Goal: Contribute content: Contribute content

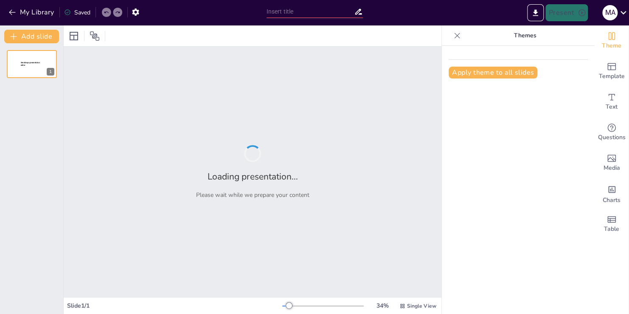
type input "La empresa como un sistema y su interrelación con el entorno"
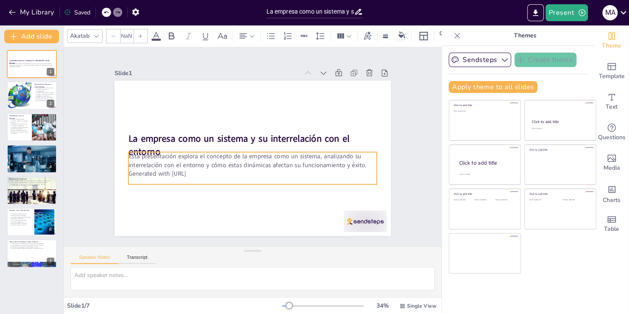
type input "32"
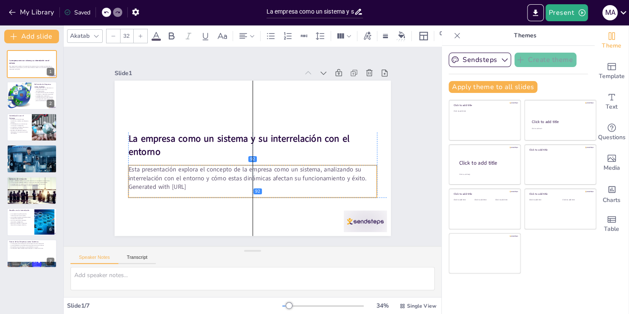
drag, startPoint x: 229, startPoint y: 157, endPoint x: 229, endPoint y: 166, distance: 8.9
click at [229, 166] on p "Esta presentación explora el concepto de la empresa como un sistema, analizando…" at bounding box center [252, 173] width 249 height 17
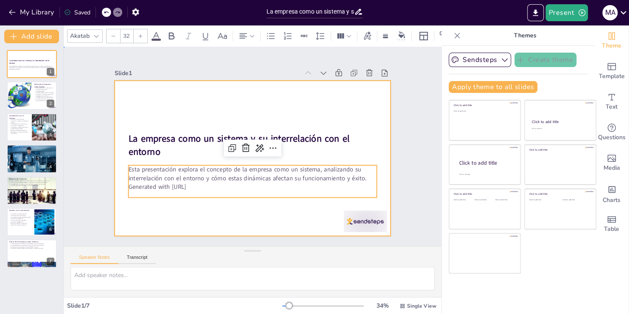
click at [173, 155] on div at bounding box center [251, 158] width 291 height 183
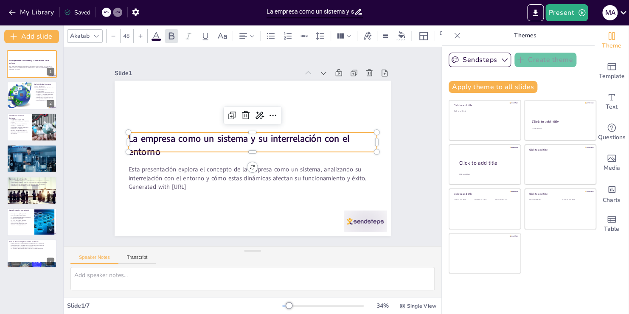
click at [156, 148] on p "La empresa como un sistema y su interrelación con el entorno" at bounding box center [252, 145] width 249 height 26
click at [156, 148] on p "La empresa como un sistema y su interrelación con el entorno" at bounding box center [253, 145] width 250 height 51
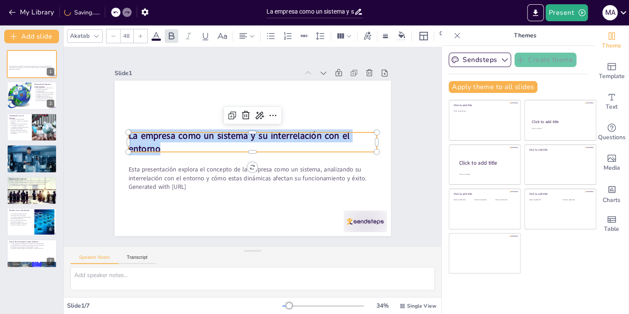
drag, startPoint x: 156, startPoint y: 148, endPoint x: 119, endPoint y: 135, distance: 38.6
click at [119, 135] on div "Esta presentación explora el concepto de la empresa como un sistema, analizando…" at bounding box center [244, 155] width 309 height 300
click at [99, 33] on icon at bounding box center [96, 36] width 7 height 7
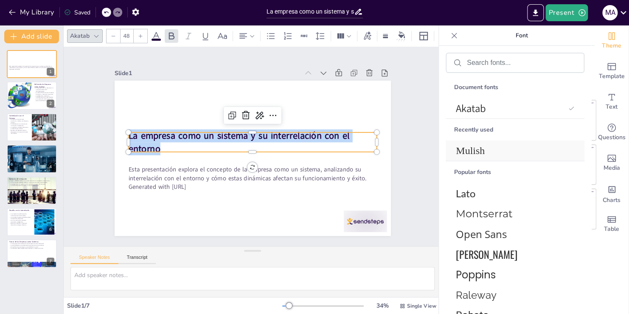
click at [474, 148] on span "Mulish" at bounding box center [513, 150] width 115 height 11
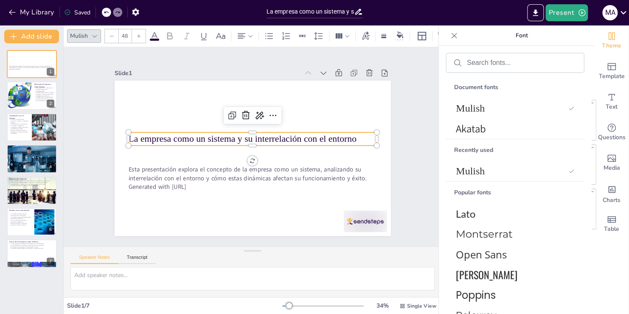
click at [157, 31] on icon at bounding box center [154, 36] width 10 height 10
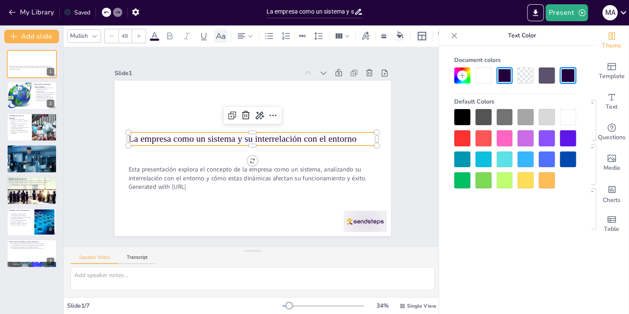
click at [226, 35] on div at bounding box center [221, 36] width 14 height 14
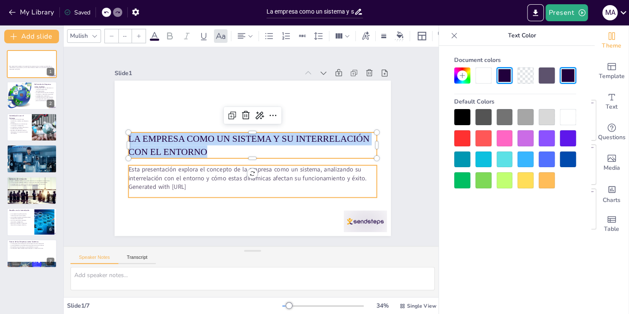
type input "32"
click at [206, 184] on p "Generated with [URL]" at bounding box center [248, 186] width 248 height 35
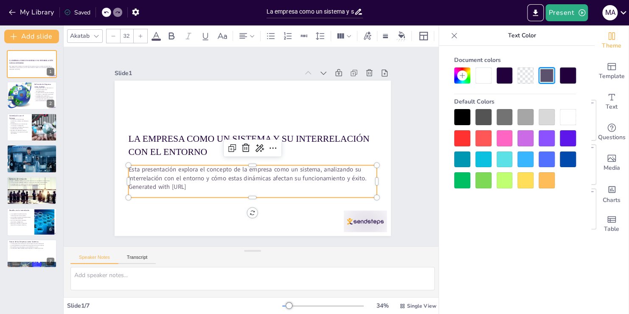
click at [206, 184] on p "Generated with [URL]" at bounding box center [252, 186] width 249 height 8
click at [206, 184] on p "Generated with [URL]" at bounding box center [248, 186] width 248 height 34
drag, startPoint x: 206, startPoint y: 184, endPoint x: 122, endPoint y: 167, distance: 85.6
click at [122, 167] on div "Esta presentación explora el concepto de la empresa como un sistema, analizando…" at bounding box center [242, 179] width 244 height 101
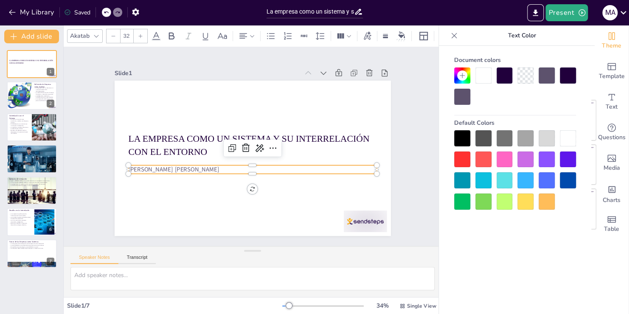
click at [201, 165] on p "[PERSON_NAME] [PERSON_NAME]" at bounding box center [250, 169] width 248 height 35
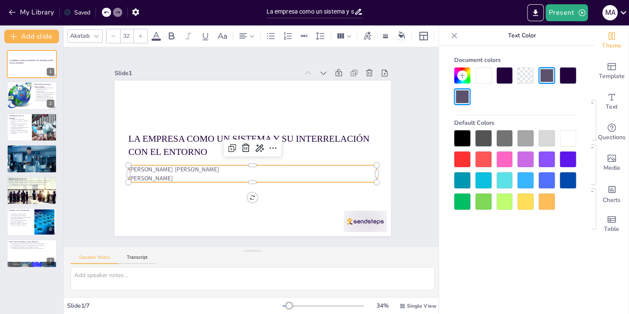
drag, startPoint x: 189, startPoint y: 173, endPoint x: 123, endPoint y: 165, distance: 66.2
click at [123, 165] on div "La empresa como un sistema y su interrelación con el entorno [PERSON_NAME] [PER…" at bounding box center [253, 158] width 276 height 155
click at [98, 34] on icon at bounding box center [96, 36] width 7 height 7
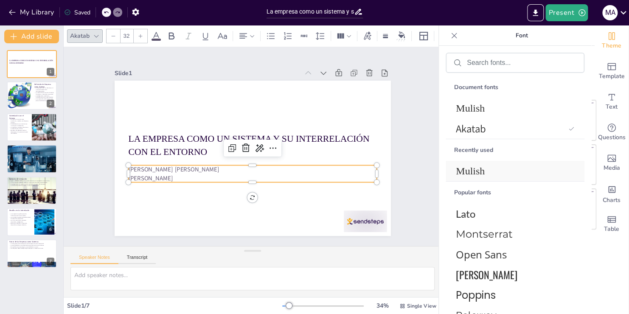
click at [464, 168] on span "Mulish" at bounding box center [513, 170] width 115 height 11
click at [414, 124] on div "Slide 1 La empresa como un sistema y su interrelación con el entorno [PERSON_NA…" at bounding box center [252, 146] width 377 height 199
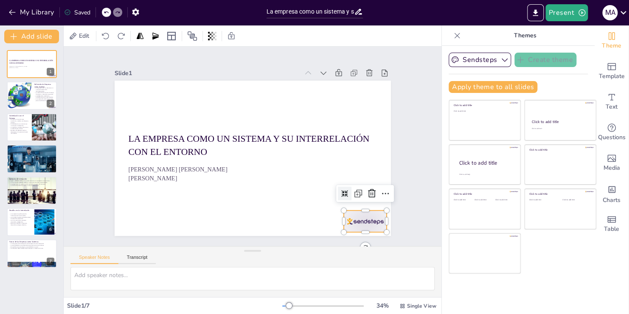
click at [363, 219] on div at bounding box center [365, 221] width 43 height 22
click at [366, 195] on icon at bounding box center [371, 193] width 10 height 10
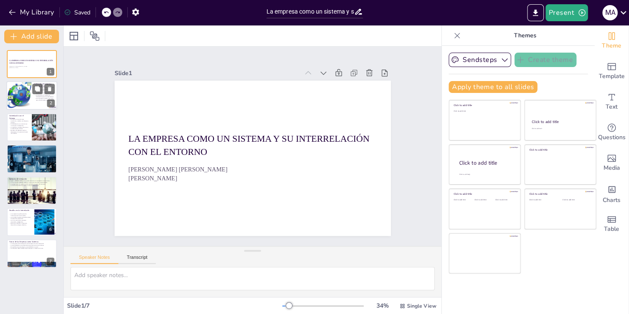
click at [14, 95] on div at bounding box center [19, 95] width 31 height 29
type textarea "La definición de la empresa como un sistema destaca la importancia de la interc…"
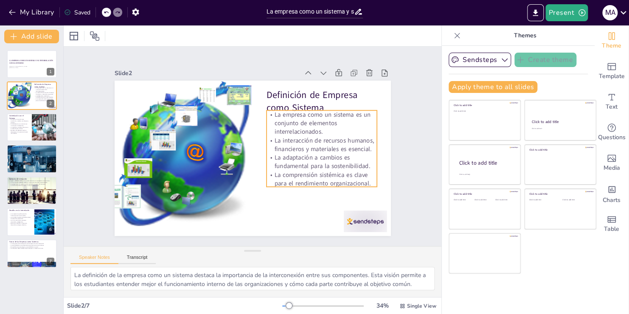
click at [310, 155] on p "La adaptación a cambios es fundamental para la sostenibilidad." at bounding box center [319, 169] width 112 height 28
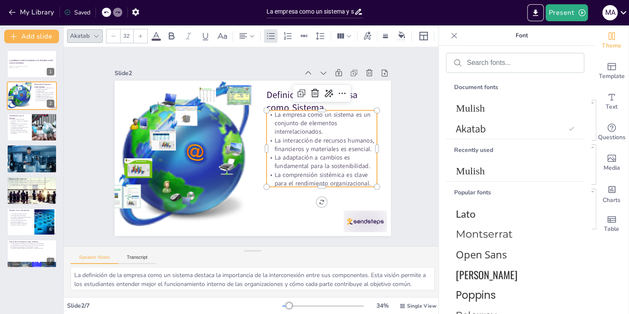
click at [310, 153] on p "La adaptación a cambios es fundamental para la sostenibilidad." at bounding box center [321, 161] width 110 height 17
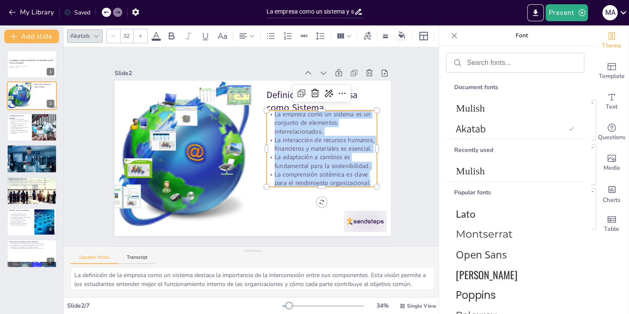
drag, startPoint x: 363, startPoint y: 180, endPoint x: 269, endPoint y: 109, distance: 117.8
click at [269, 112] on div "La empresa como un sistema es un conjunto de elementos interrelacionados. La in…" at bounding box center [321, 156] width 118 height 88
click at [467, 106] on span "Mulish" at bounding box center [513, 108] width 115 height 11
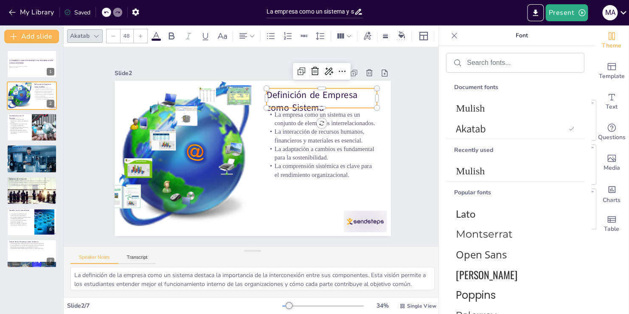
click at [341, 100] on p "Definición de Empresa como Sistema" at bounding box center [321, 101] width 110 height 26
click at [329, 99] on p "Definición de Empresa como Sistema" at bounding box center [321, 101] width 110 height 26
click at [329, 99] on p "Definición de Empresa como Sistema" at bounding box center [325, 108] width 112 height 37
click at [329, 99] on p "Definición de Empresa como Sistema" at bounding box center [326, 105] width 112 height 37
click at [467, 107] on span "Mulish" at bounding box center [513, 108] width 115 height 11
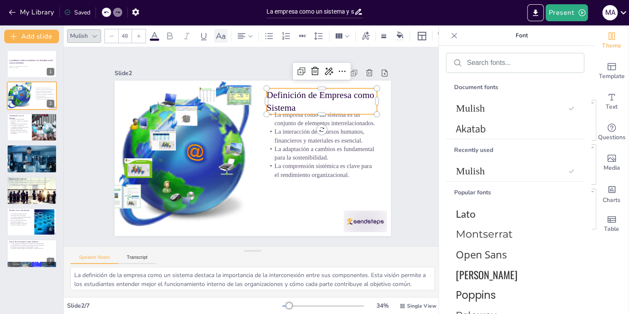
click at [219, 38] on div at bounding box center [221, 36] width 14 height 14
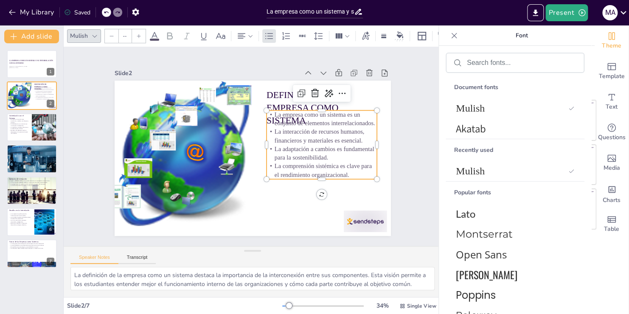
type input "32"
click at [301, 164] on p "La comprensión sistémica es clave para el rendimiento organizacional." at bounding box center [321, 170] width 110 height 17
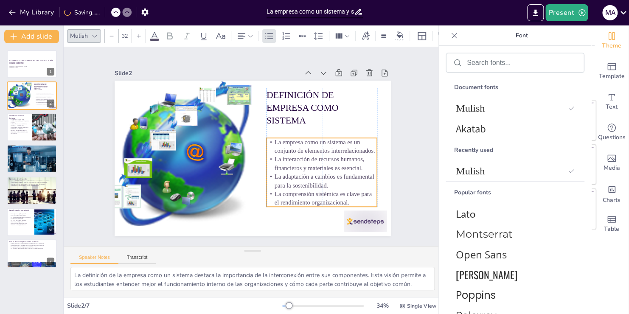
drag, startPoint x: 301, startPoint y: 164, endPoint x: 301, endPoint y: 192, distance: 27.6
click at [301, 192] on p "La comprensión sistémica es clave para el rendimiento organizacional." at bounding box center [309, 211] width 112 height 40
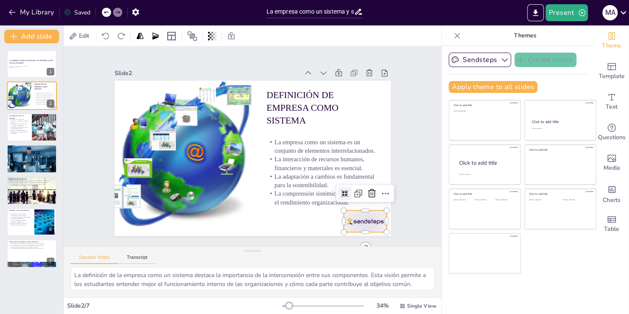
click at [354, 220] on div at bounding box center [356, 233] width 45 height 26
click at [366, 201] on icon at bounding box center [366, 205] width 8 height 9
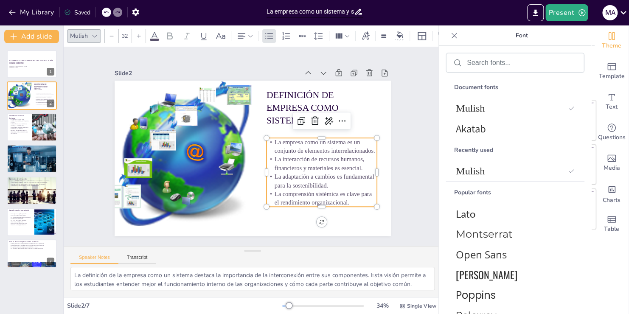
click at [313, 160] on p "La interacción de recursos humanos, financieros y materiales es esencial." at bounding box center [316, 178] width 112 height 40
click at [313, 160] on p "La interacción de recursos humanos, financieros y materiales es esencial." at bounding box center [319, 171] width 112 height 29
click at [313, 160] on p "La interacción de recursos humanos, financieros y materiales es esencial." at bounding box center [319, 171] width 112 height 28
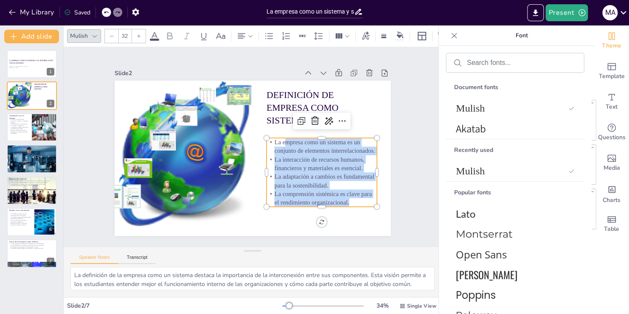
drag, startPoint x: 344, startPoint y: 197, endPoint x: 279, endPoint y: 136, distance: 89.7
click at [279, 138] on div "La empresa como un sistema es un conjunto de elementos interrelacionados. La in…" at bounding box center [321, 172] width 110 height 69
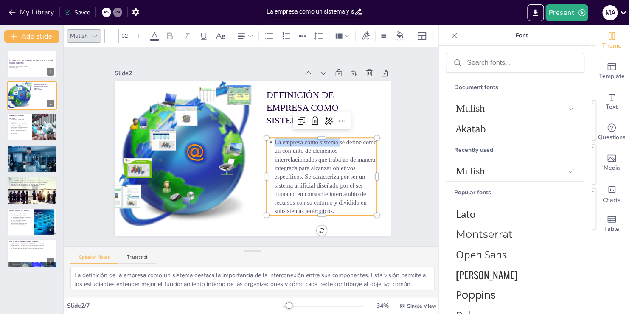
drag, startPoint x: 334, startPoint y: 141, endPoint x: 262, endPoint y: 142, distance: 71.7
click at [262, 142] on p "La empresa como sistema se define como un conjunto de elementos interrelacionad…" at bounding box center [318, 184] width 118 height 88
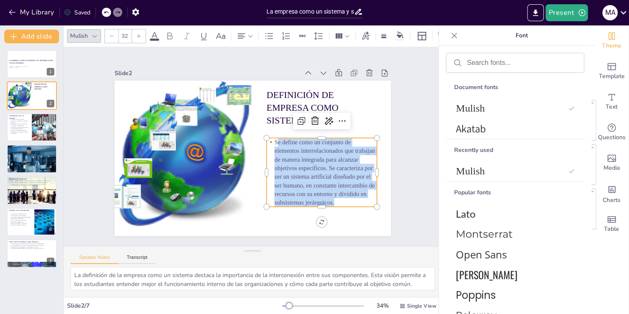
drag, startPoint x: 330, startPoint y: 198, endPoint x: 270, endPoint y: 140, distance: 83.1
click at [270, 140] on p "Se define como un conjunto de elementos interrelacionados que trabajan de maner…" at bounding box center [318, 180] width 117 height 80
click at [251, 33] on icon at bounding box center [250, 36] width 6 height 6
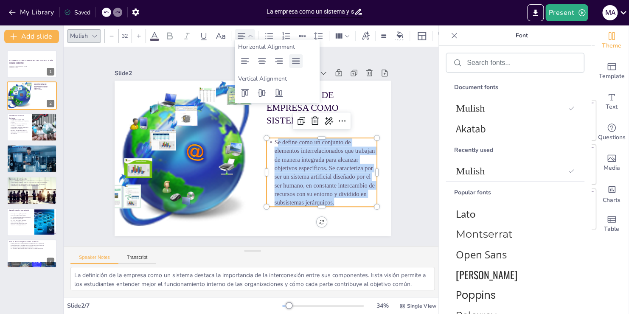
click at [298, 58] on icon at bounding box center [296, 61] width 10 height 10
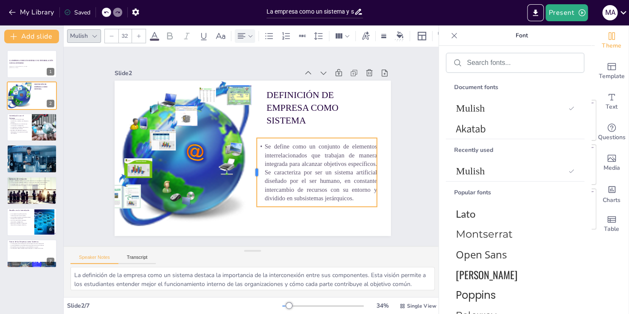
drag, startPoint x: 258, startPoint y: 168, endPoint x: 249, endPoint y: 167, distance: 9.8
click at [249, 167] on div at bounding box center [250, 172] width 14 height 69
click at [33, 120] on button at bounding box center [37, 120] width 10 height 10
type textarea "Comprender el entorno en el que opera una empresa es fundamental para su éxito.…"
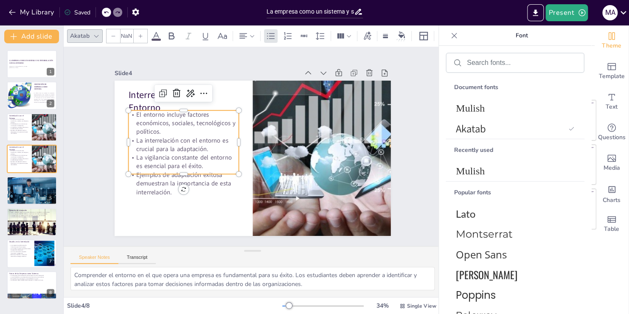
type input "32"
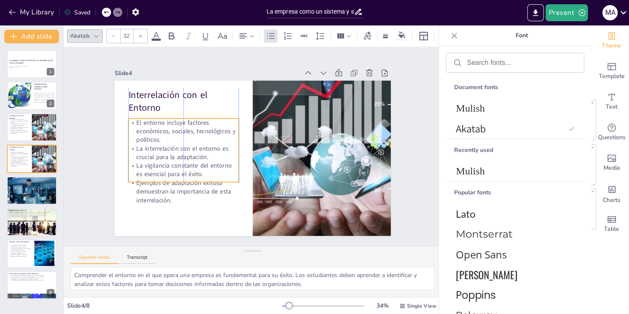
drag, startPoint x: 204, startPoint y: 129, endPoint x: 204, endPoint y: 137, distance: 8.1
click at [204, 137] on p "El entorno incluye factores económicos, sociales, tecnológicos y políticos." at bounding box center [200, 99] width 109 height 78
click at [175, 177] on p "Ejemplos de adaptación exitosa demuestran la importancia de esta interrelación." at bounding box center [183, 190] width 110 height 26
click at [193, 170] on p "La vigilancia constante del entorno es esencial para el éxito." at bounding box center [182, 161] width 112 height 28
click at [193, 170] on p "La vigilancia constante del entorno es esencial para el éxito." at bounding box center [182, 161] width 112 height 29
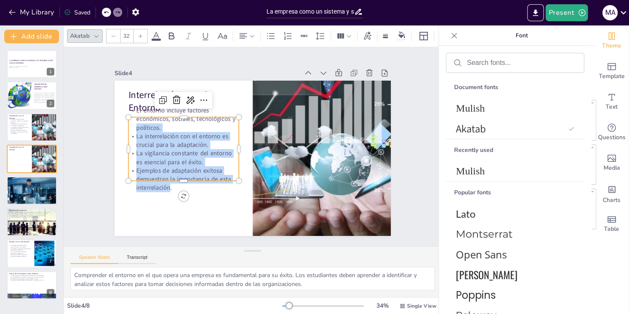
drag, startPoint x: 163, startPoint y: 186, endPoint x: 128, endPoint y: 124, distance: 71.4
click at [128, 124] on div "El entorno incluye factores económicos, sociales, tecnológicos y políticos. La …" at bounding box center [183, 141] width 119 height 97
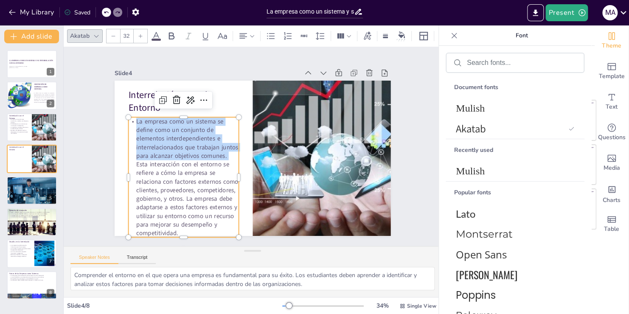
drag, startPoint x: 131, startPoint y: 159, endPoint x: 126, endPoint y: 118, distance: 41.5
click at [126, 118] on p "La empresa como un sistema se define como un conjunto de elementos interdependi…" at bounding box center [180, 169] width 122 height 131
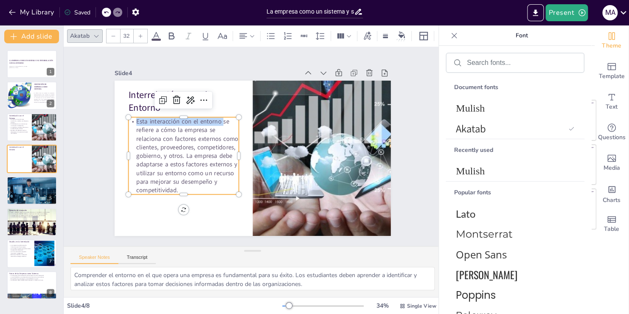
drag, startPoint x: 217, startPoint y: 118, endPoint x: 126, endPoint y: 117, distance: 91.2
click at [128, 117] on p "Esta interacción con el entorno se refiere a cómo la empresa se relaciona con f…" at bounding box center [183, 155] width 110 height 77
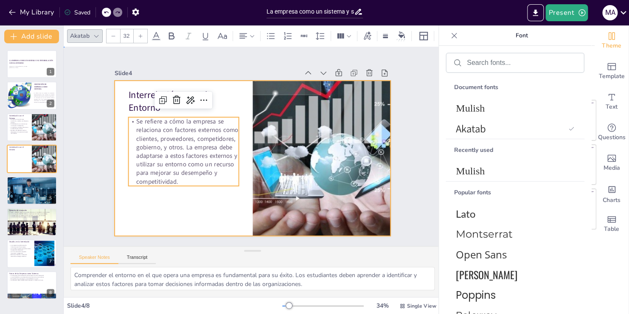
click at [201, 190] on div at bounding box center [242, 140] width 272 height 316
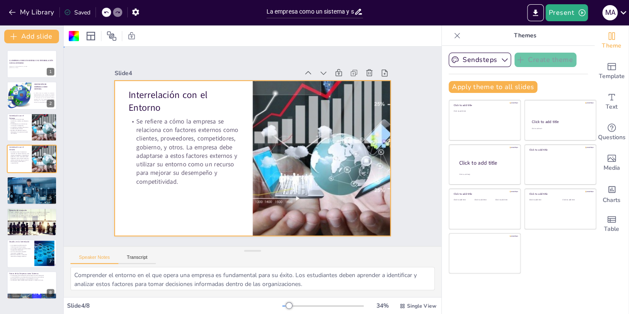
click at [72, 170] on div "Slide 1 La empresa como un sistema y su interrelación con el entorno [PERSON_NA…" at bounding box center [252, 147] width 411 height 274
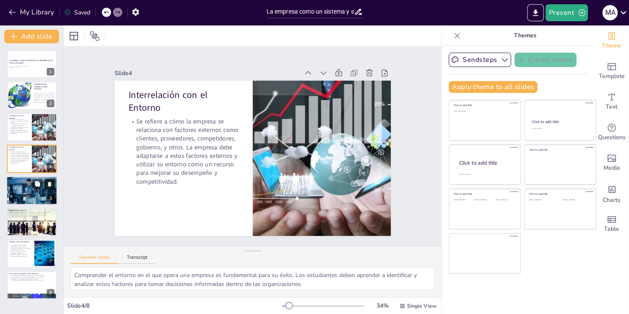
click at [51, 179] on button at bounding box center [50, 184] width 10 height 10
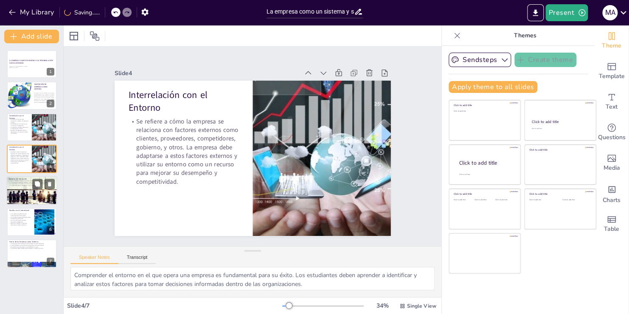
click at [28, 190] on div at bounding box center [31, 190] width 51 height 34
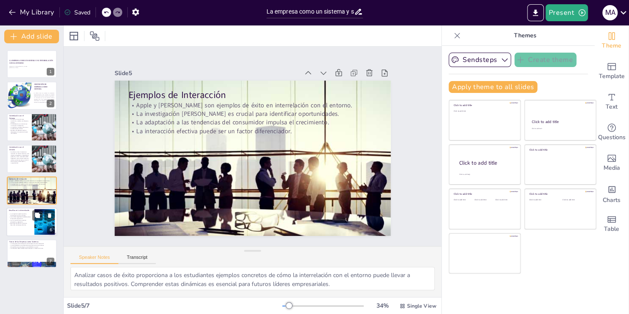
click at [25, 214] on p "La competencia global presenta limitaciones para las empresas." at bounding box center [20, 214] width 23 height 3
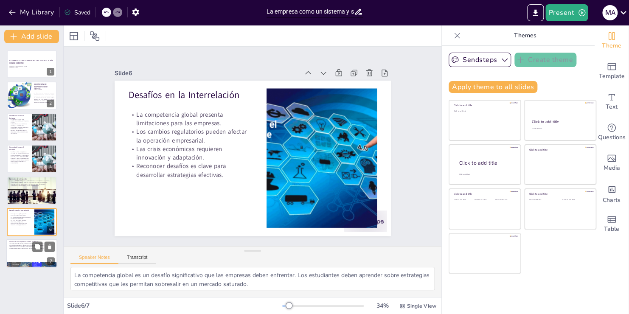
click at [31, 252] on div at bounding box center [31, 253] width 51 height 29
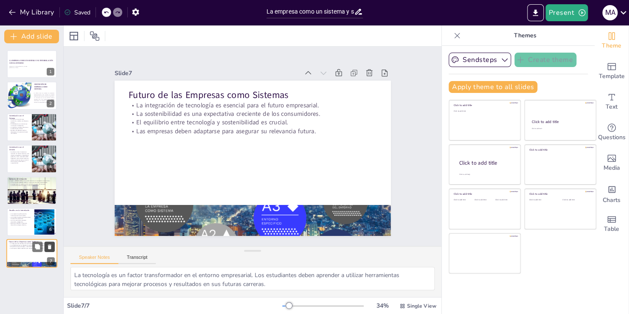
click at [46, 246] on button at bounding box center [50, 247] width 10 height 10
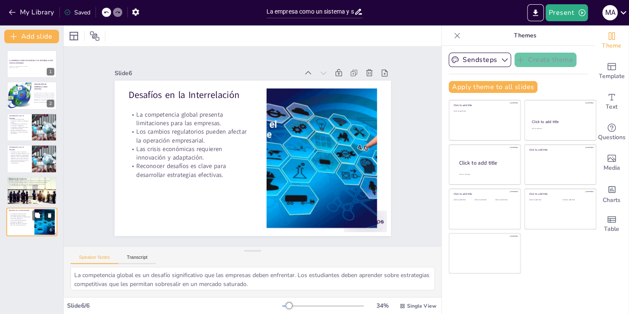
click at [53, 215] on icon at bounding box center [50, 215] width 6 height 6
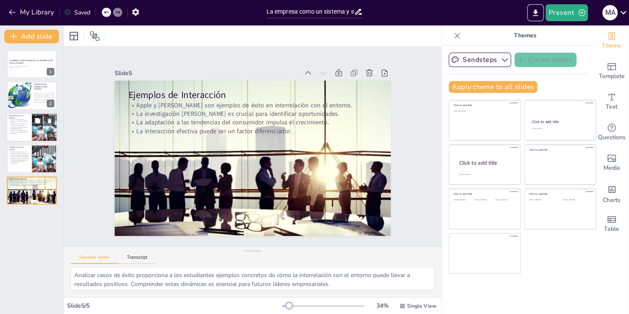
click at [21, 129] on p "Ejemplos de adaptación exitosa demuestran la importancia de esta interrelación." at bounding box center [19, 131] width 20 height 5
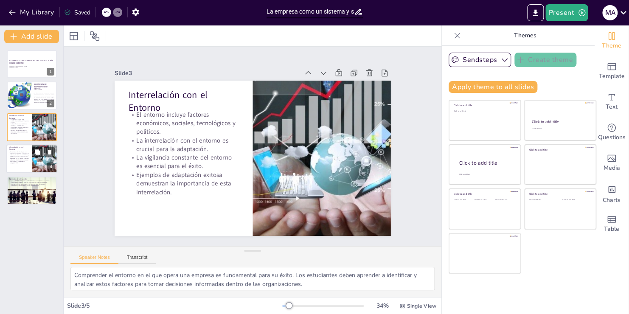
click at [19, 156] on p "Se refiere a cómo la empresa se relaciona con factores externos como clientes, …" at bounding box center [19, 157] width 20 height 13
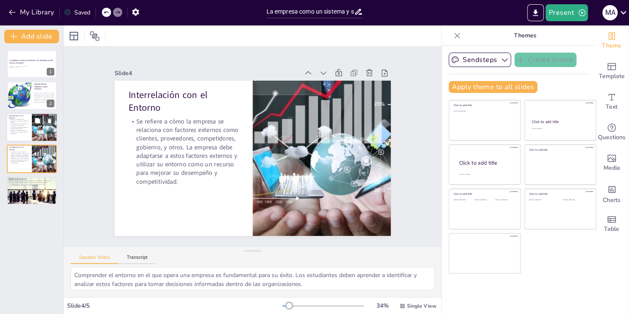
click at [20, 134] on div at bounding box center [31, 127] width 51 height 29
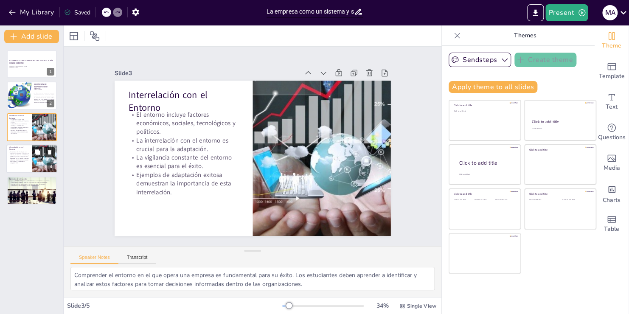
click at [53, 151] on button at bounding box center [50, 152] width 10 height 10
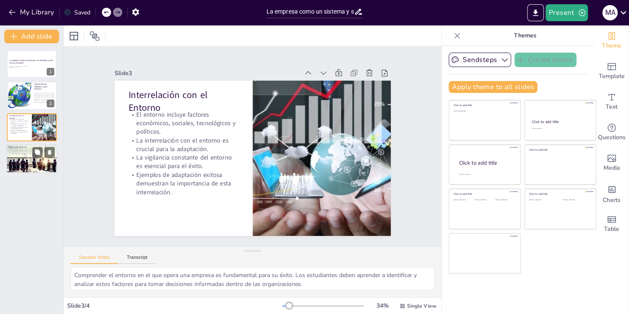
click at [20, 162] on div at bounding box center [31, 159] width 51 height 34
type textarea "Analizar casos de éxito proporciona a los estudiantes ejemplos concretos de cóm…"
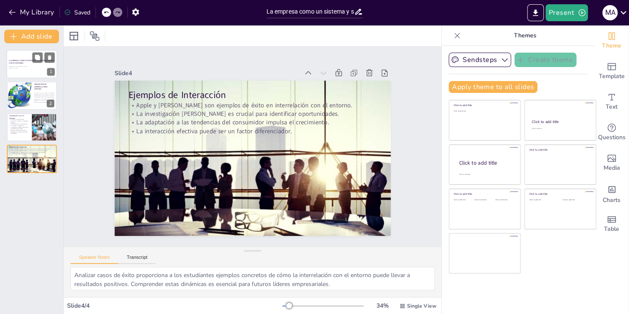
click at [23, 66] on p "[PERSON_NAME] [PERSON_NAME]" at bounding box center [32, 66] width 46 height 2
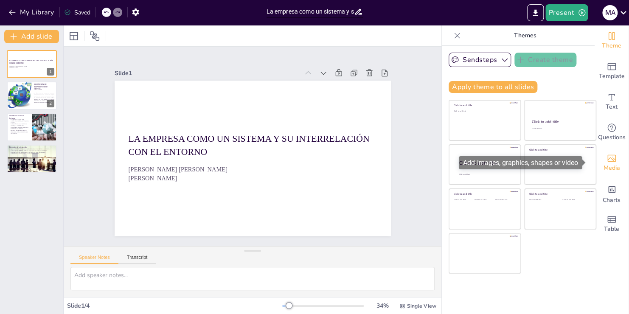
click at [611, 168] on span "Media" at bounding box center [611, 167] width 17 height 9
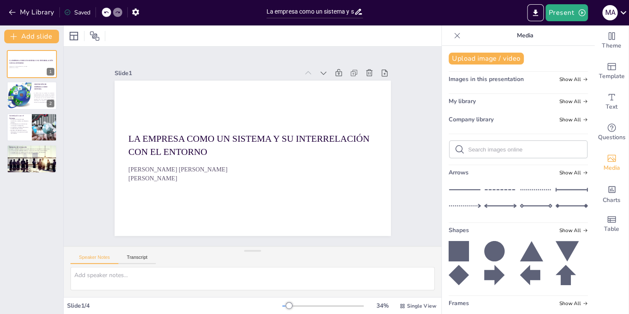
click at [520, 148] on input "text" at bounding box center [525, 149] width 114 height 6
click at [519, 148] on input "text" at bounding box center [525, 149] width 114 height 6
type input "Empresa"
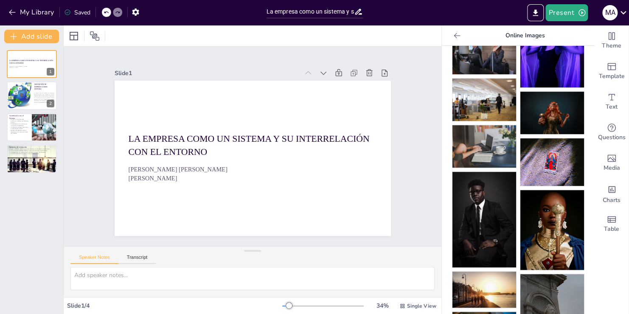
scroll to position [29, 0]
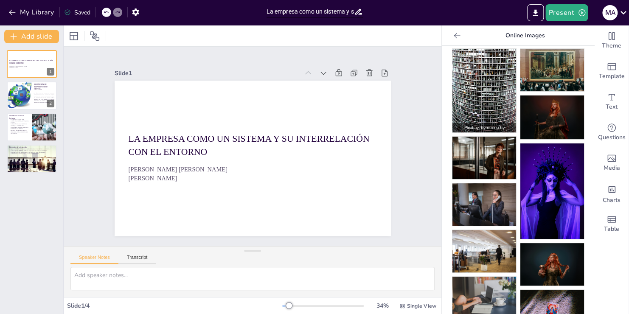
click at [481, 90] on img at bounding box center [484, 91] width 64 height 84
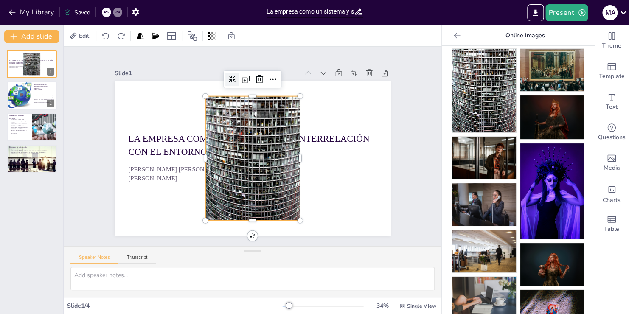
click at [235, 76] on icon at bounding box center [238, 77] width 7 height 7
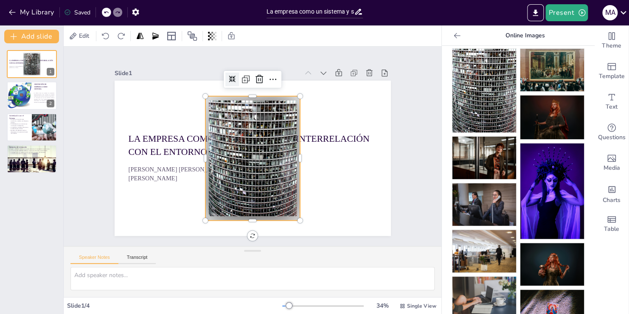
click at [235, 76] on icon at bounding box center [238, 77] width 7 height 7
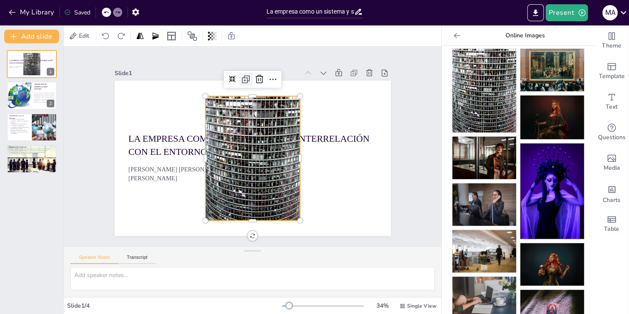
click at [247, 75] on icon at bounding box center [252, 78] width 11 height 11
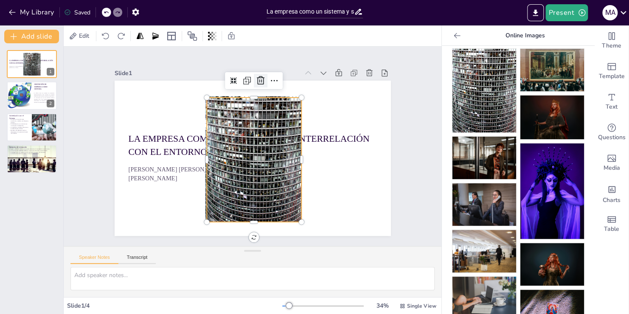
click at [262, 80] on icon at bounding box center [267, 81] width 11 height 11
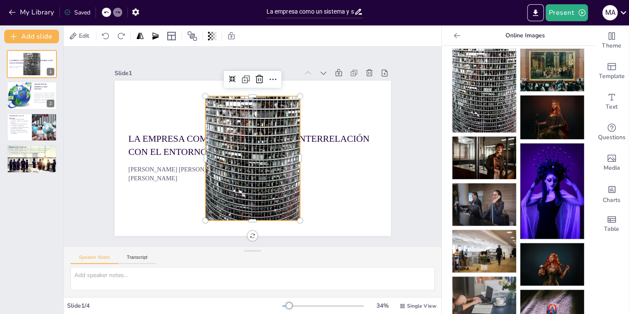
click at [270, 120] on div at bounding box center [251, 159] width 107 height 134
click at [260, 78] on icon at bounding box center [265, 80] width 11 height 11
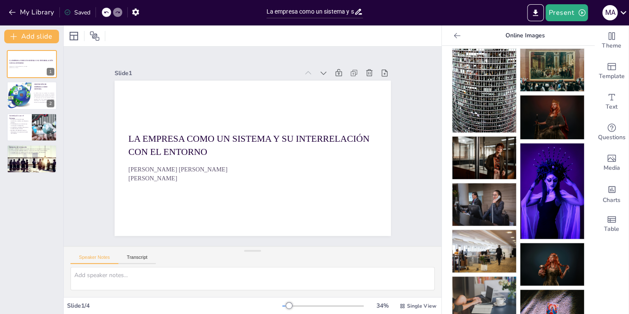
drag, startPoint x: 586, startPoint y: 106, endPoint x: 580, endPoint y: 77, distance: 29.4
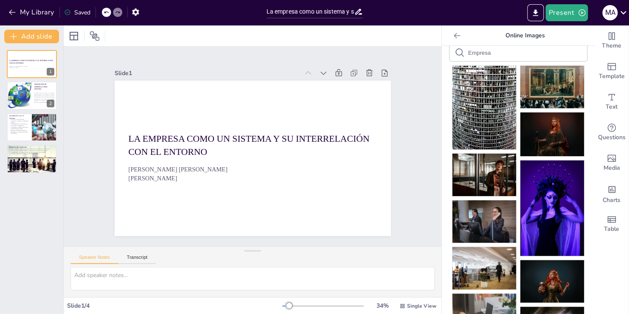
scroll to position [0, 0]
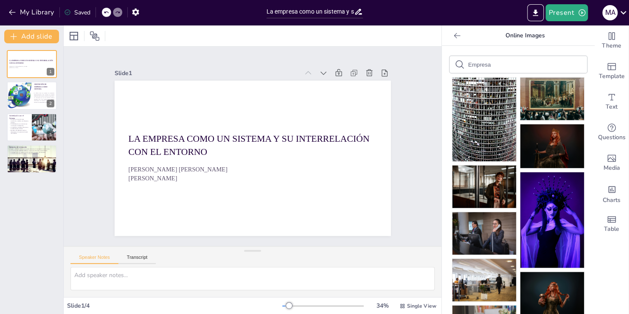
click at [546, 61] on div "Empresa" at bounding box center [517, 64] width 137 height 17
click at [499, 67] on input "Empresa" at bounding box center [504, 64] width 72 height 6
type input "E"
type input "Sistema"
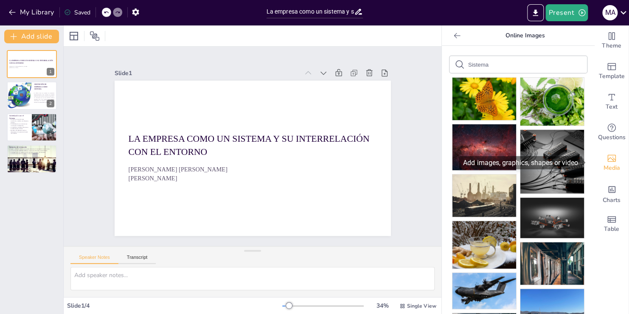
drag, startPoint x: 588, startPoint y: 152, endPoint x: 595, endPoint y: 174, distance: 23.2
click at [595, 174] on div "Media" at bounding box center [611, 163] width 34 height 31
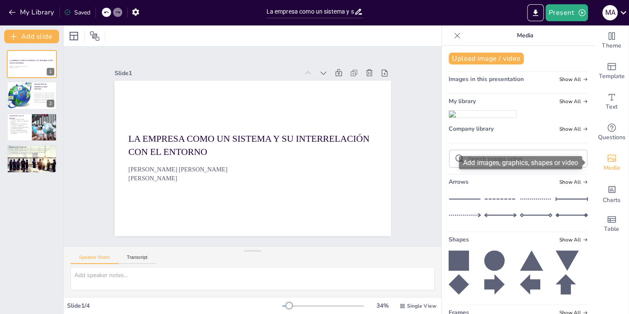
click at [606, 157] on icon "Add images, graphics, shapes or video" at bounding box center [611, 158] width 10 height 10
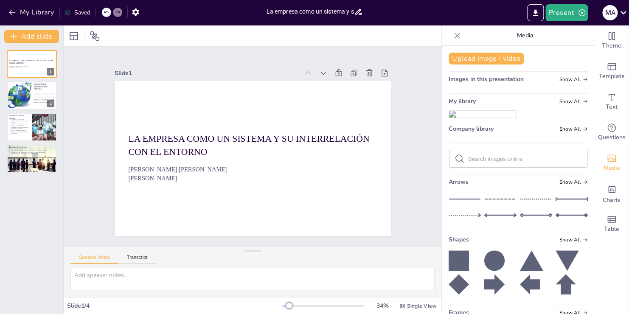
click at [545, 167] on div at bounding box center [517, 158] width 137 height 17
click at [542, 162] on input "text" at bounding box center [525, 159] width 114 height 6
type input "Sistem"
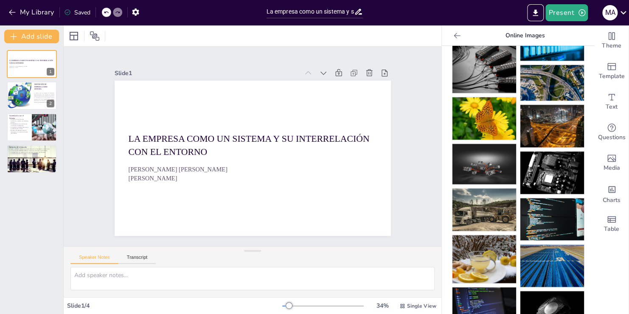
scroll to position [384, 0]
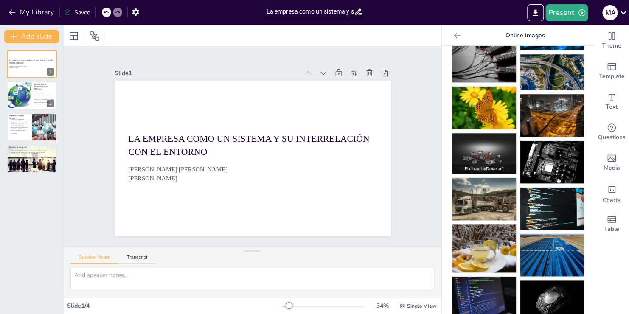
click at [475, 134] on img at bounding box center [484, 153] width 64 height 40
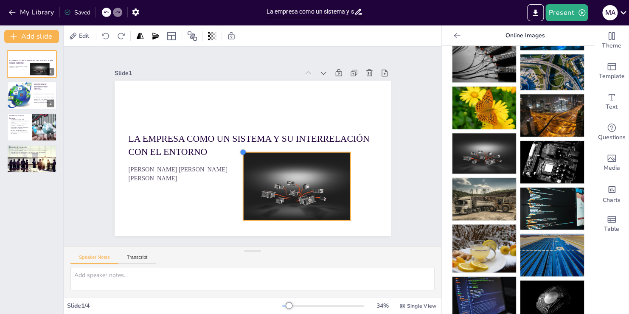
drag, startPoint x: 148, startPoint y: 90, endPoint x: 271, endPoint y: 146, distance: 134.8
click at [271, 146] on div "La empresa como un sistema y su interrelación con el entorno [PERSON_NAME] [PER…" at bounding box center [250, 157] width 302 height 209
click at [537, 59] on img at bounding box center [552, 72] width 64 height 36
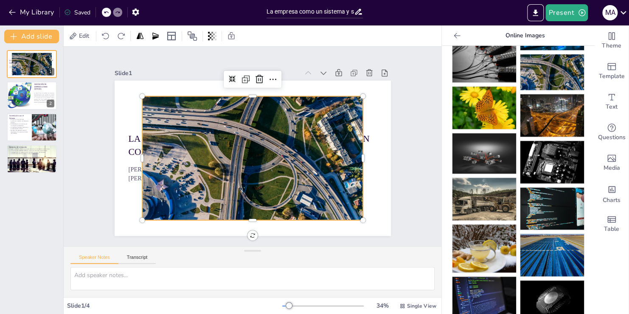
click at [284, 141] on div at bounding box center [251, 158] width 232 height 146
click at [274, 78] on icon at bounding box center [279, 81] width 11 height 11
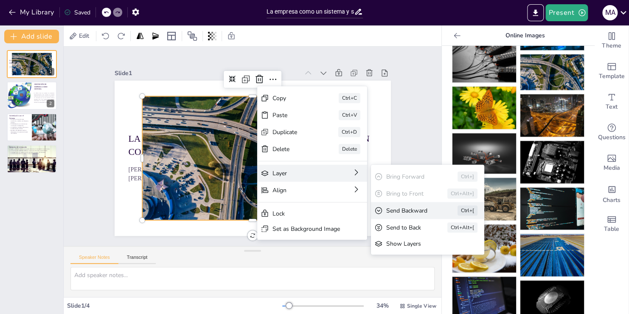
click at [436, 273] on div "Send Backward" at bounding box center [460, 279] width 48 height 13
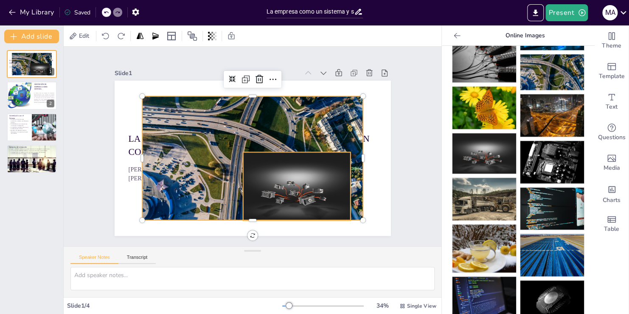
click at [302, 164] on div at bounding box center [292, 190] width 114 height 79
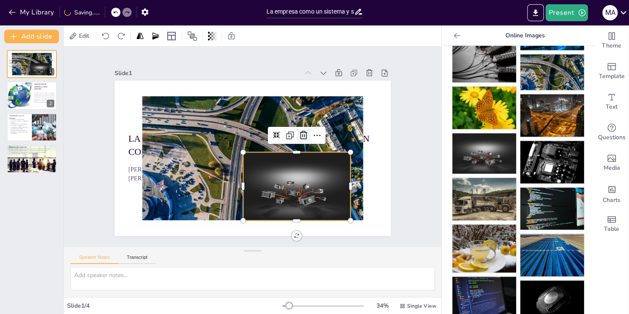
click at [299, 135] on icon at bounding box center [304, 140] width 11 height 11
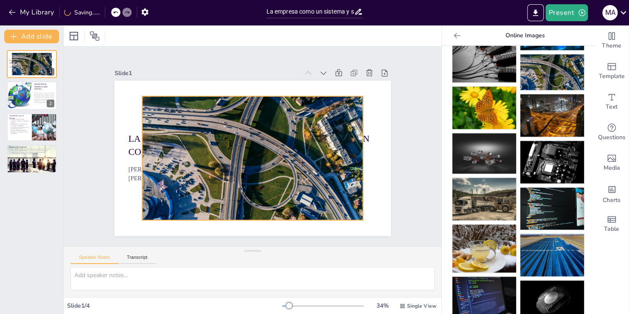
click at [283, 128] on div at bounding box center [252, 158] width 221 height 124
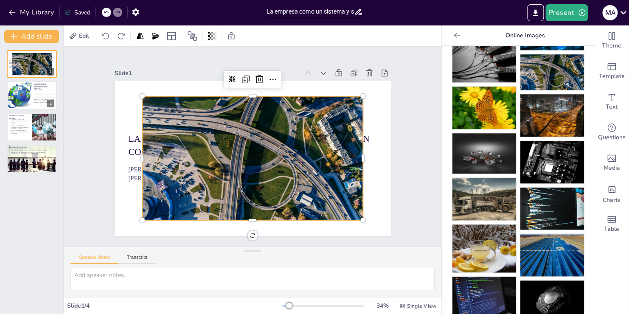
click at [283, 127] on div at bounding box center [251, 158] width 232 height 146
click at [283, 84] on icon at bounding box center [286, 85] width 7 height 3
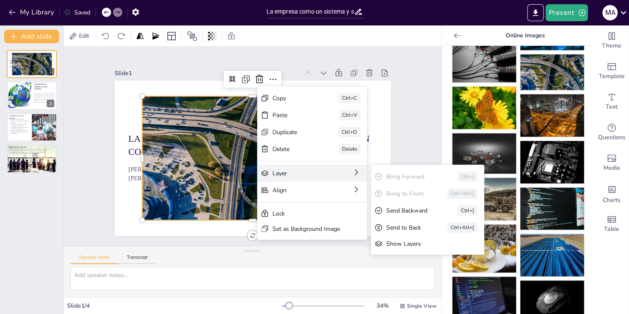
click at [358, 218] on div "Layer Bring Forward Ctrl+] Bring to Front Ctrl+Alt+] Send Backward Ctrl+[ Send …" at bounding box center [367, 232] width 111 height 28
click at [409, 233] on icon at bounding box center [411, 236] width 4 height 6
click at [450, 270] on div "Send to Back" at bounding box center [468, 274] width 37 height 8
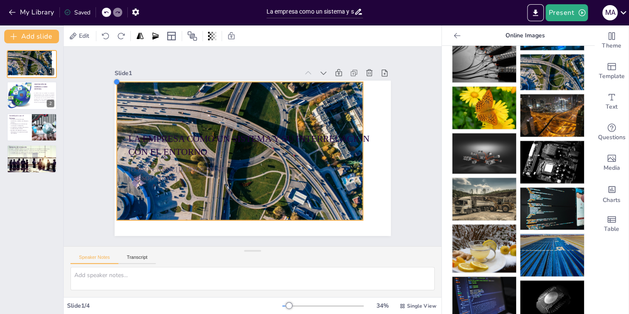
drag, startPoint x: 135, startPoint y: 93, endPoint x: 111, endPoint y: 83, distance: 26.1
click at [111, 83] on div "La empresa como un sistema y su interrelación con el entorno [PERSON_NAME] [PER…" at bounding box center [250, 157] width 302 height 209
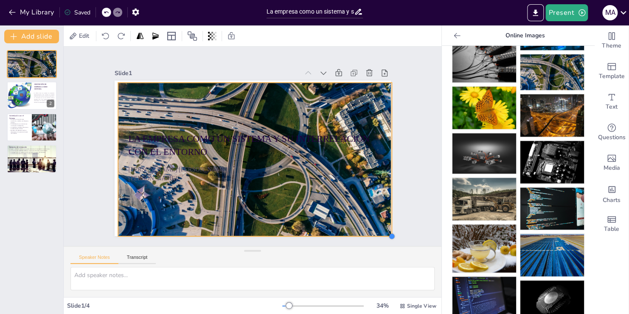
drag, startPoint x: 353, startPoint y: 215, endPoint x: 379, endPoint y: 232, distance: 30.1
click at [379, 232] on div "La empresa como un sistema y su interrelación con el entorno [PERSON_NAME] [PER…" at bounding box center [251, 158] width 291 height 183
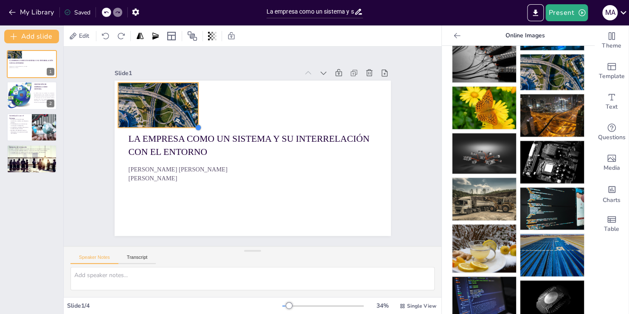
drag, startPoint x: 383, startPoint y: 232, endPoint x: 165, endPoint y: 124, distance: 243.2
click at [165, 124] on div "La empresa como un sistema y su interrelación con el entorno [PERSON_NAME] [PER…" at bounding box center [251, 158] width 291 height 183
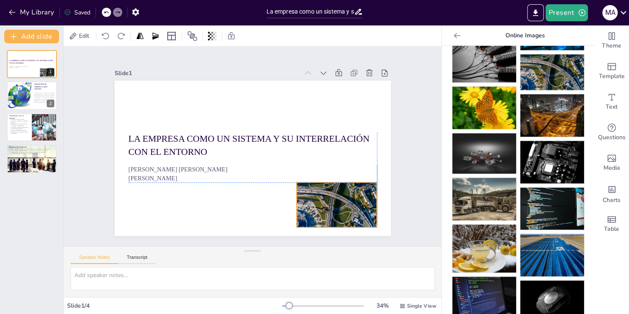
drag, startPoint x: 145, startPoint y: 90, endPoint x: 320, endPoint y: 187, distance: 200.7
click at [320, 187] on div at bounding box center [336, 204] width 81 height 45
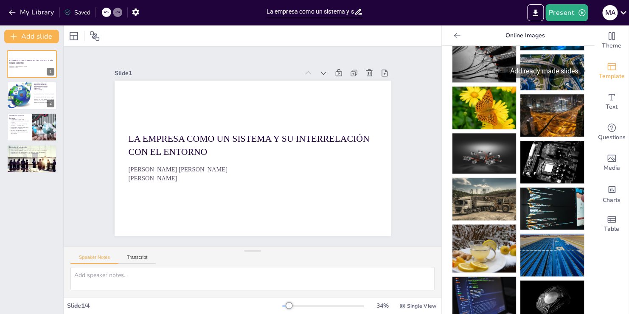
click at [610, 73] on span "Template" at bounding box center [611, 76] width 26 height 9
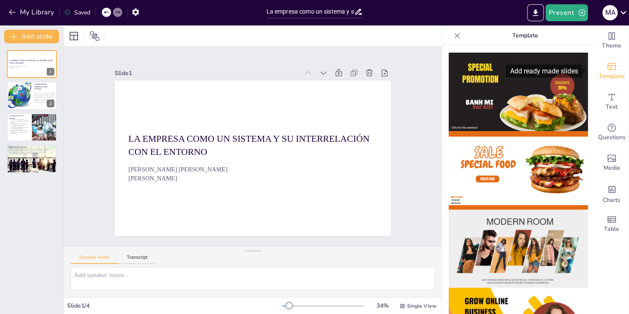
click at [610, 73] on span "Template" at bounding box center [611, 76] width 26 height 9
drag, startPoint x: 585, startPoint y: 77, endPoint x: 599, endPoint y: 104, distance: 30.5
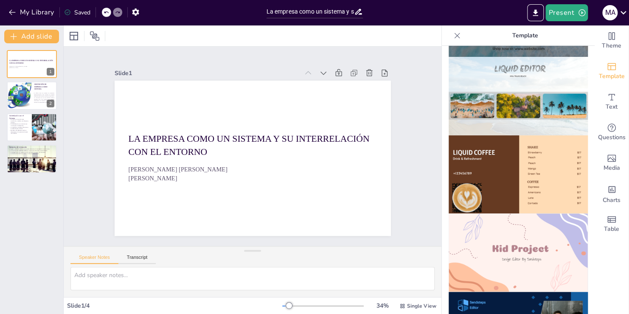
scroll to position [0, 0]
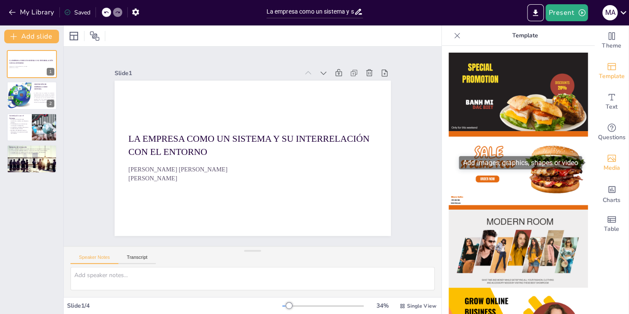
drag, startPoint x: 585, startPoint y: 100, endPoint x: 599, endPoint y: 160, distance: 61.8
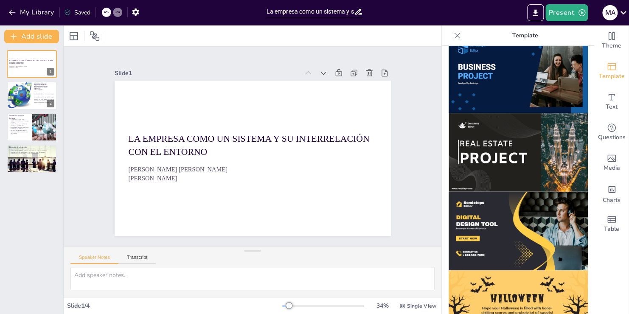
scroll to position [733, 0]
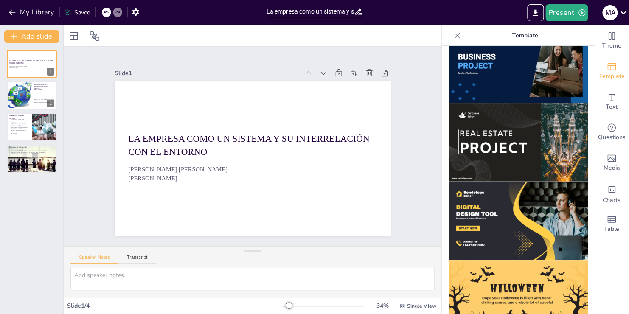
click at [500, 53] on img at bounding box center [517, 64] width 139 height 78
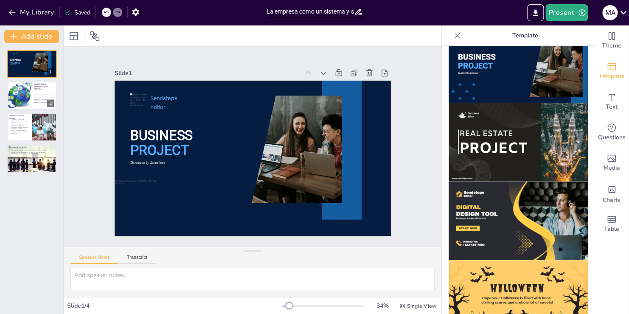
click at [511, 103] on img at bounding box center [517, 142] width 139 height 78
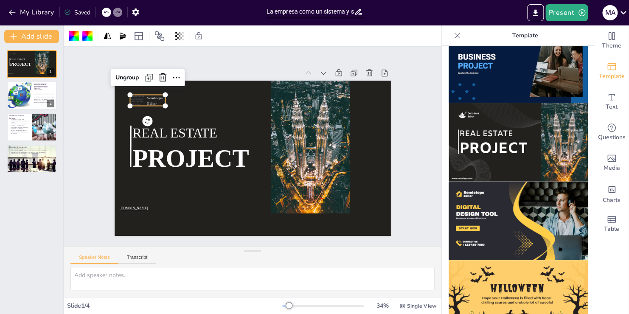
click at [152, 91] on span "Sendsteps" at bounding box center [160, 88] width 16 height 6
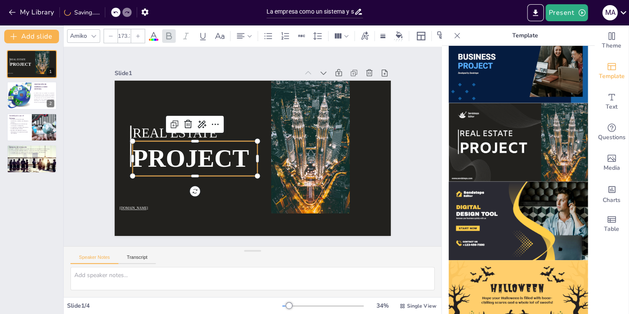
click at [179, 152] on span "PROJECT" at bounding box center [189, 152] width 118 height 40
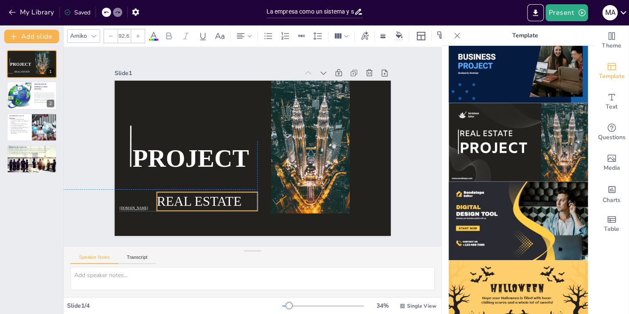
drag, startPoint x: 146, startPoint y: 131, endPoint x: 168, endPoint y: 198, distance: 70.0
click at [168, 198] on span "REAL ESTATE" at bounding box center [194, 196] width 86 height 24
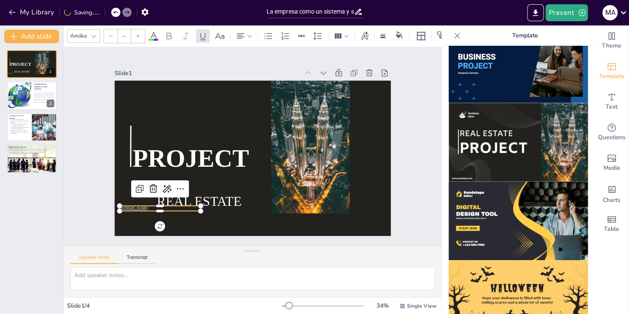
type input "24"
click at [133, 206] on span "[DOMAIN_NAME]" at bounding box center [133, 208] width 28 height 4
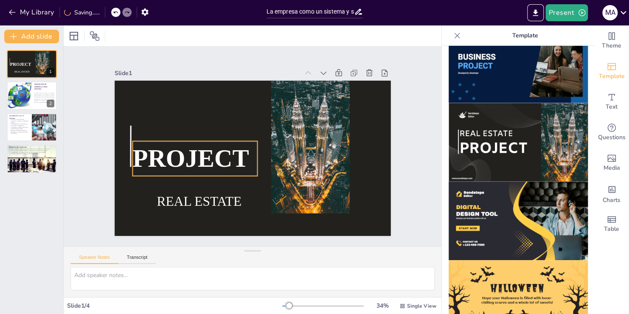
click at [201, 163] on span "PROJECT" at bounding box center [189, 152] width 118 height 40
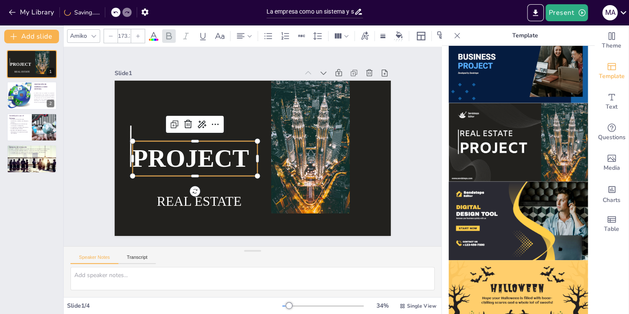
click at [201, 163] on span "PROJECT" at bounding box center [189, 152] width 118 height 40
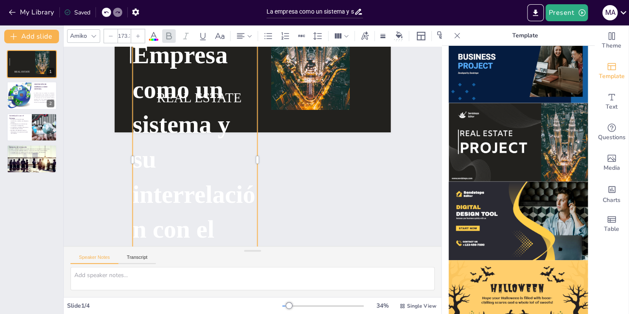
scroll to position [139, 0]
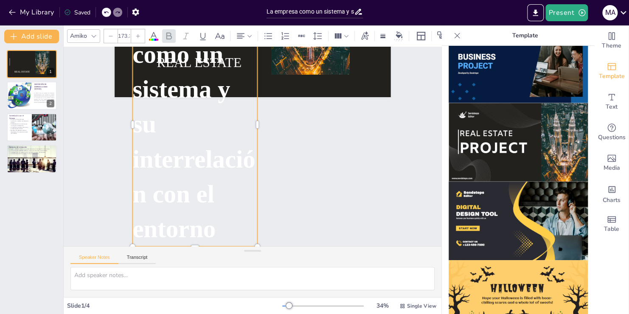
click at [249, 120] on p "Empresa como un sistema y su interrelación con el entorno" at bounding box center [194, 124] width 125 height 244
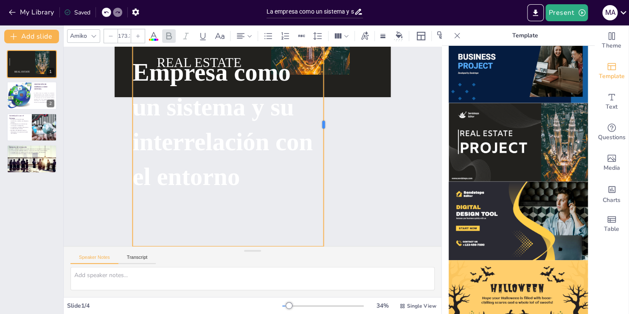
drag, startPoint x: 250, startPoint y: 120, endPoint x: 318, endPoint y: 99, distance: 70.7
click at [318, 97] on div "REAL ESTATE Empresa como un sistema y su interrelación con el entorno" at bounding box center [253, 19] width 276 height 155
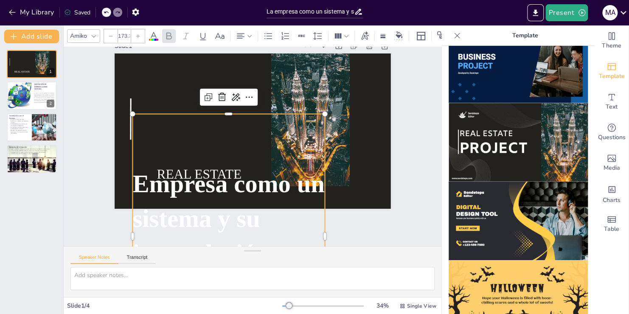
scroll to position [36, 0]
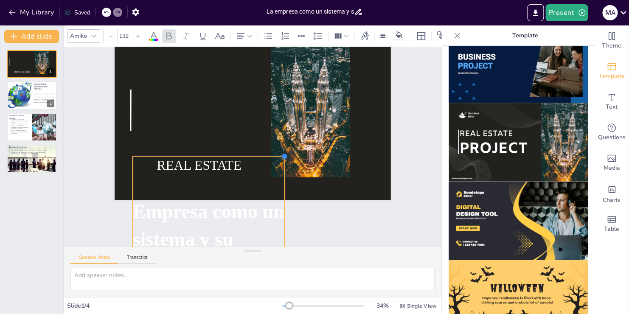
drag, startPoint x: 319, startPoint y: 100, endPoint x: 273, endPoint y: 192, distance: 102.8
click at [273, 192] on div "REAL ESTATE Empresa como un sistema y su interrelación con el entorno" at bounding box center [253, 122] width 276 height 155
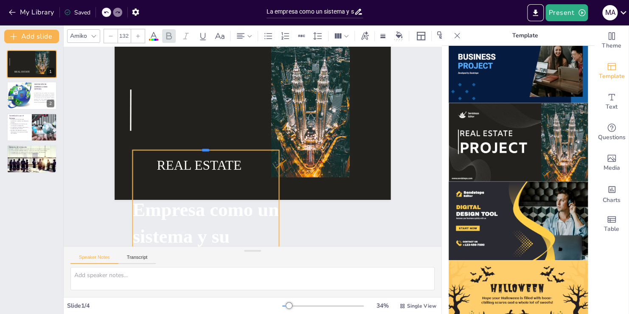
drag, startPoint x: 252, startPoint y: 159, endPoint x: 263, endPoint y: 143, distance: 20.0
click at [263, 143] on div at bounding box center [206, 142] width 146 height 22
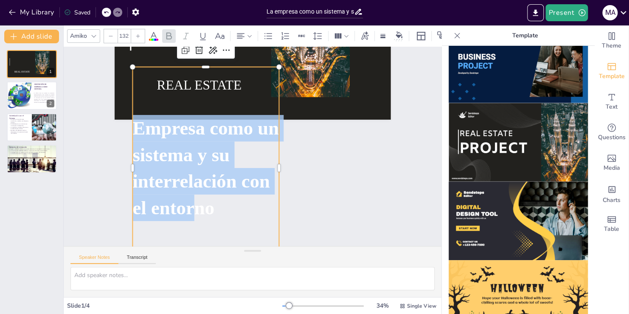
scroll to position [162, 0]
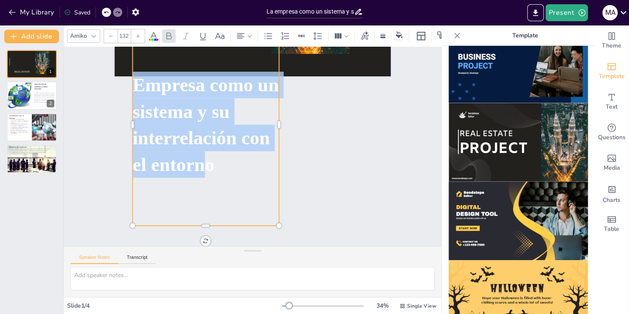
drag, startPoint x: 129, startPoint y: 201, endPoint x: 236, endPoint y: 218, distance: 108.2
click at [236, 218] on div "Empresa como un sistema y su interrelación con el entorno" at bounding box center [208, 120] width 167 height 216
click at [110, 34] on icon at bounding box center [110, 36] width 5 height 5
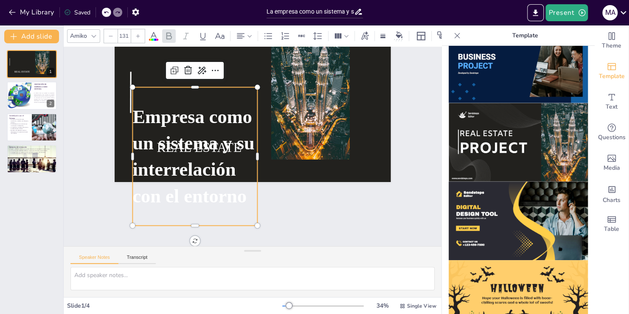
click at [110, 34] on icon at bounding box center [110, 36] width 5 height 5
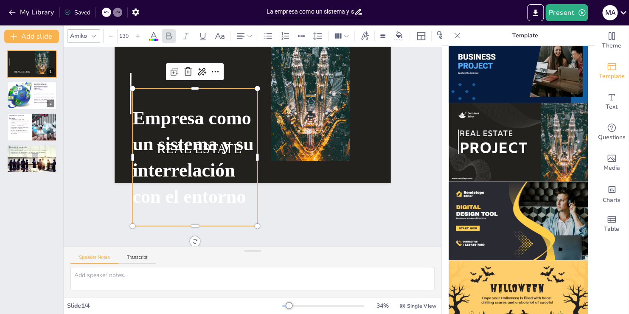
click at [110, 34] on icon at bounding box center [110, 36] width 5 height 5
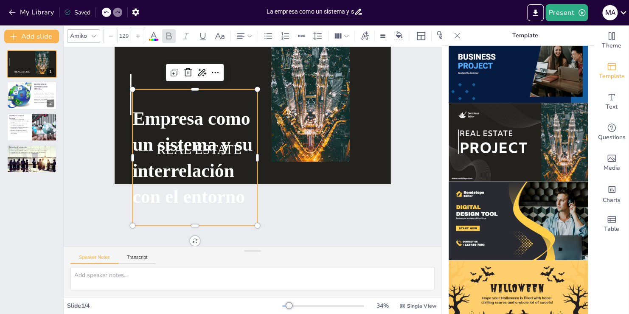
click at [110, 34] on icon at bounding box center [110, 36] width 5 height 5
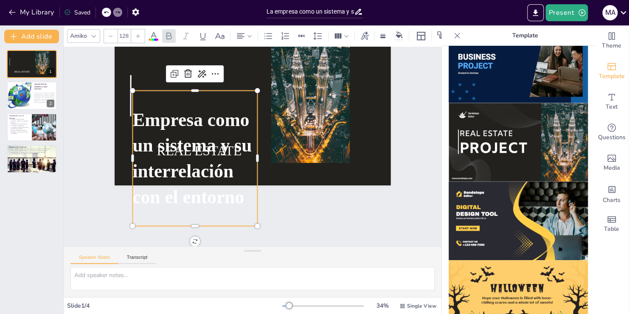
click at [110, 34] on icon at bounding box center [110, 36] width 5 height 5
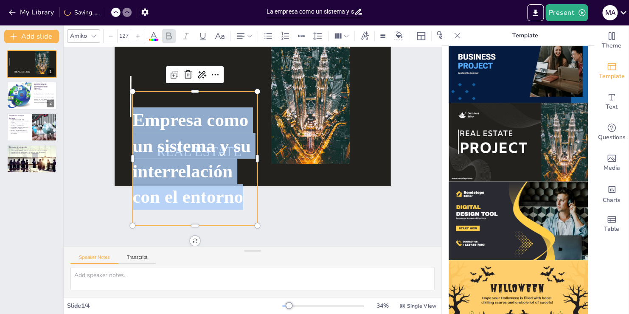
click at [110, 34] on icon at bounding box center [110, 36] width 5 height 5
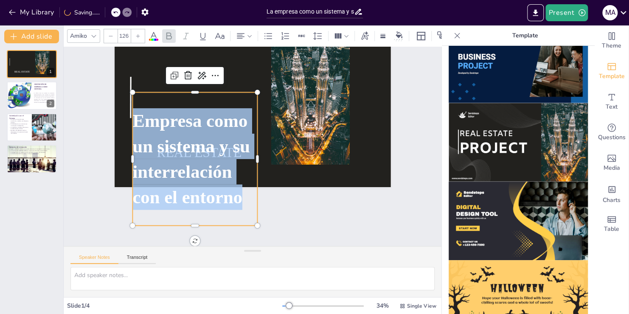
click at [110, 34] on icon at bounding box center [110, 36] width 5 height 5
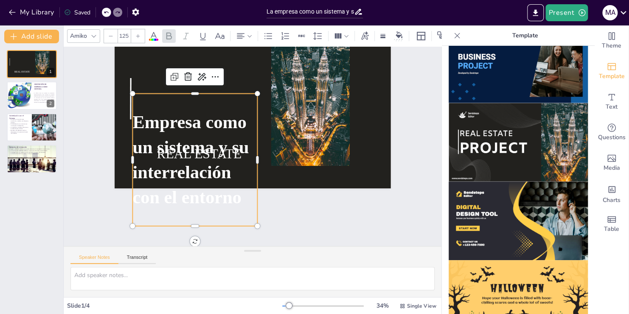
click at [110, 34] on icon at bounding box center [110, 36] width 5 height 5
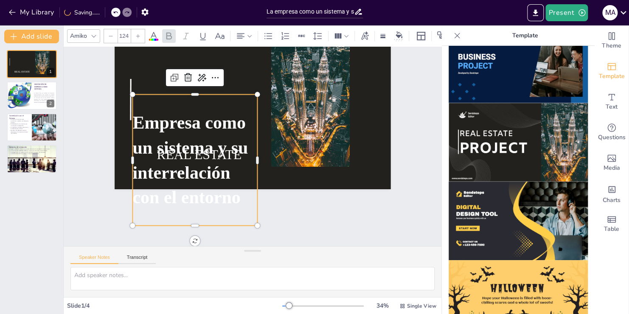
click at [110, 34] on icon at bounding box center [110, 36] width 5 height 5
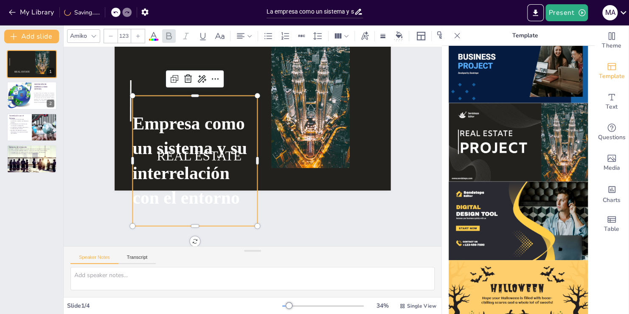
click at [110, 34] on icon at bounding box center [110, 36] width 5 height 5
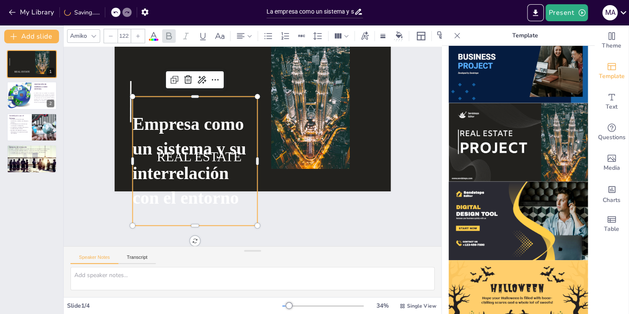
click at [110, 34] on icon at bounding box center [110, 36] width 5 height 5
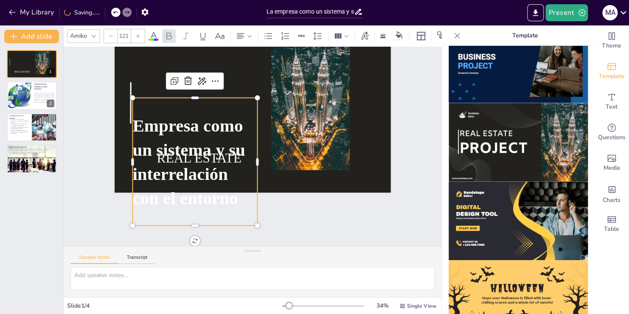
click at [110, 34] on icon at bounding box center [110, 36] width 5 height 5
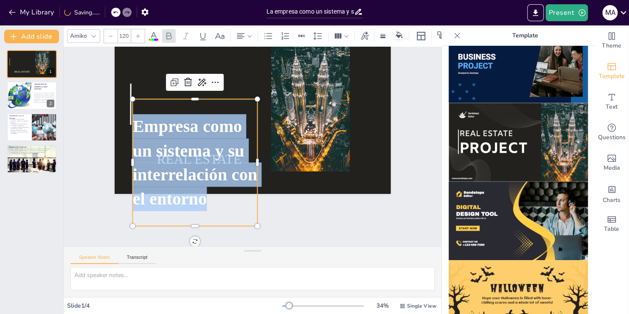
scroll to position [45, 0]
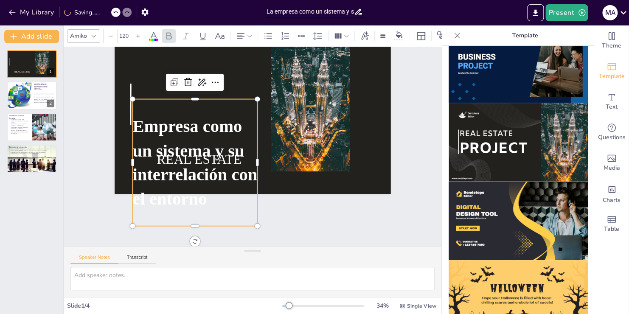
click at [126, 32] on input "120" at bounding box center [124, 36] width 12 height 14
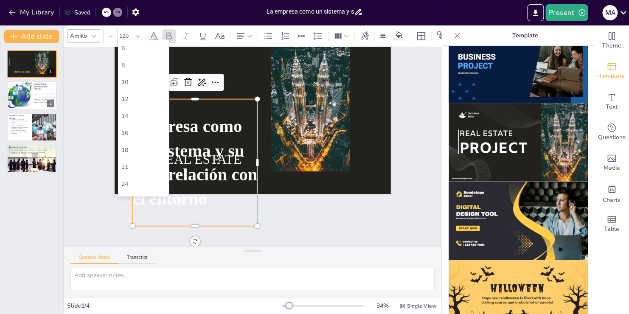
scroll to position [0, 0]
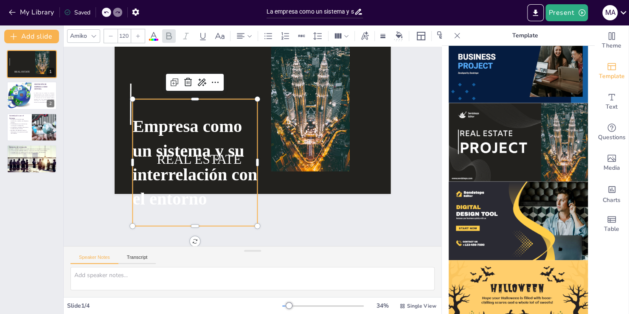
click at [112, 34] on icon at bounding box center [110, 36] width 5 height 5
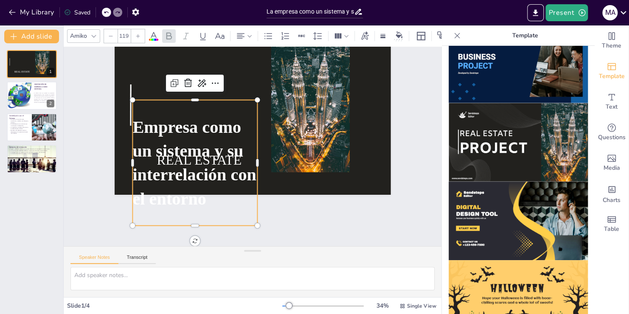
click at [112, 34] on icon at bounding box center [110, 36] width 5 height 5
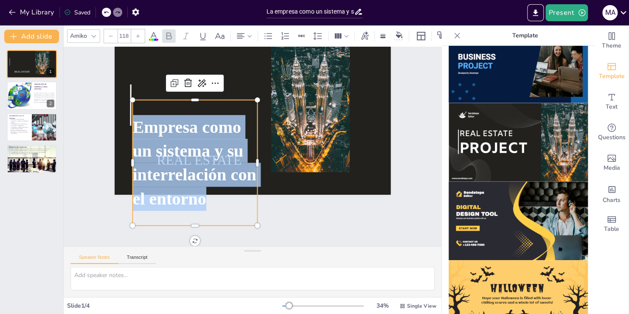
scroll to position [43, 0]
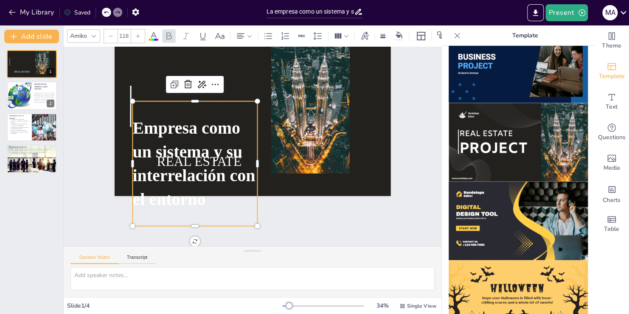
click at [112, 34] on icon at bounding box center [110, 36] width 5 height 5
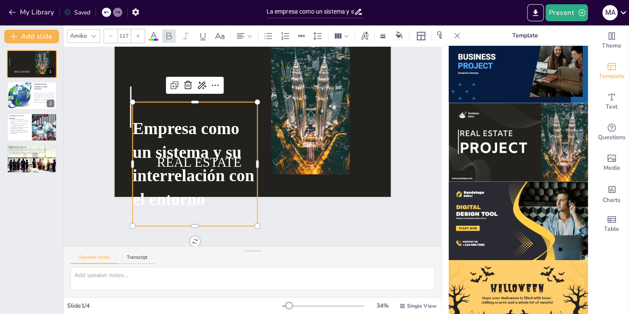
click at [112, 34] on icon at bounding box center [110, 36] width 5 height 5
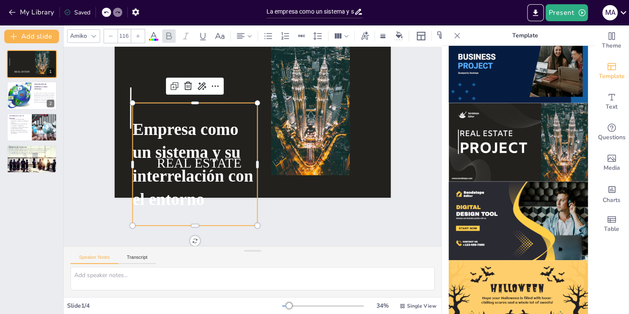
click at [112, 34] on icon at bounding box center [110, 36] width 5 height 5
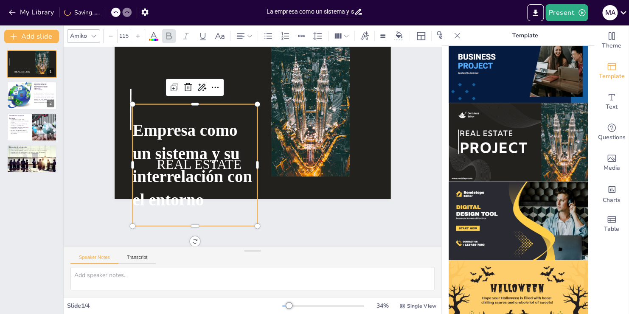
click at [112, 34] on icon at bounding box center [110, 36] width 5 height 5
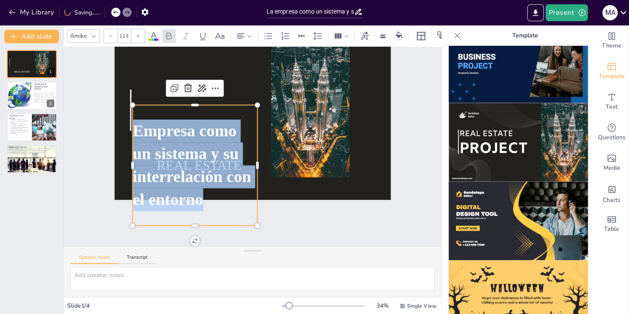
click at [112, 34] on icon at bounding box center [110, 36] width 5 height 5
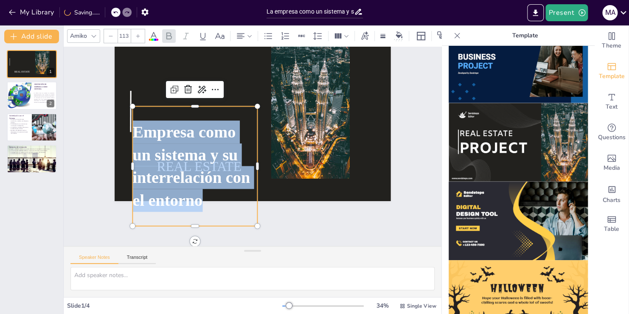
click at [112, 34] on icon at bounding box center [110, 36] width 5 height 5
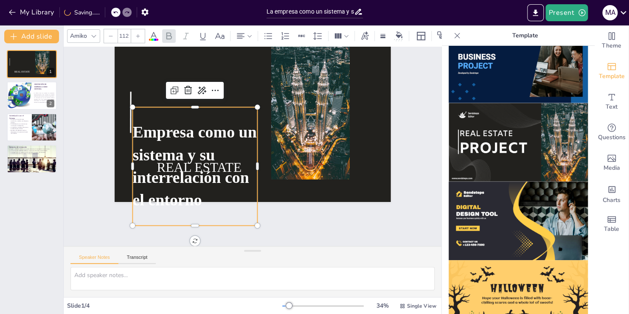
click at [112, 34] on icon at bounding box center [110, 36] width 5 height 5
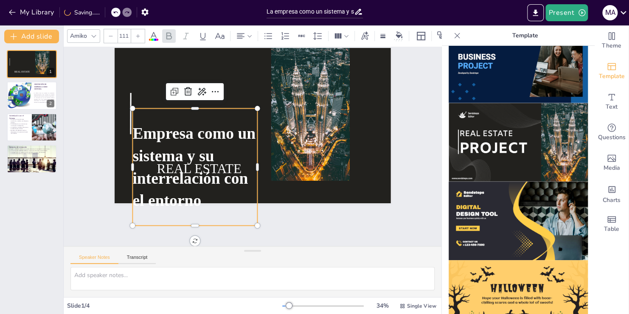
click at [112, 34] on icon at bounding box center [110, 36] width 5 height 5
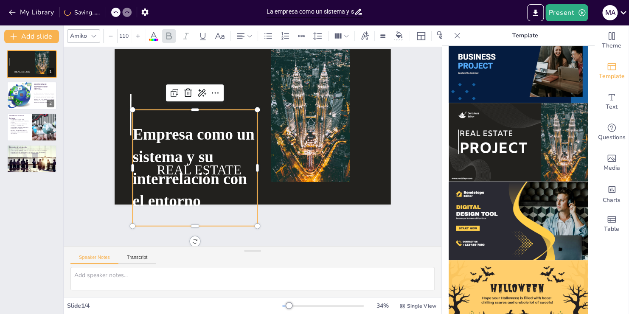
click at [112, 34] on icon at bounding box center [110, 36] width 5 height 5
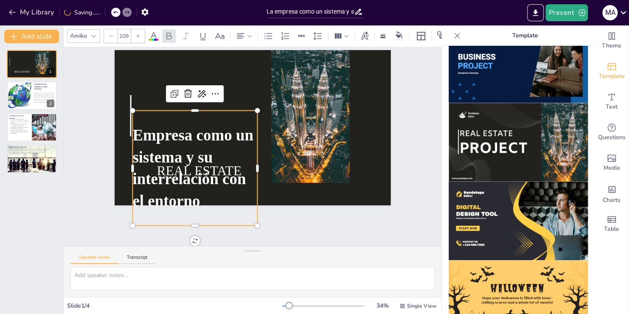
click at [112, 34] on icon at bounding box center [110, 36] width 5 height 5
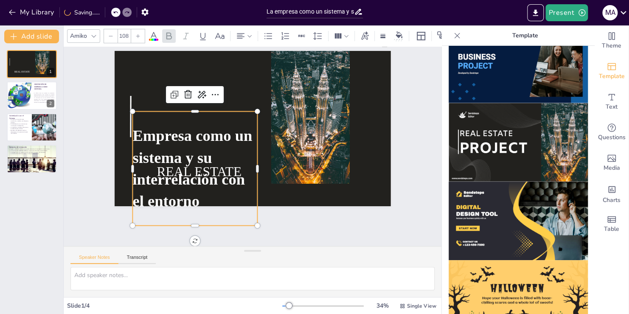
click at [112, 34] on icon at bounding box center [110, 36] width 5 height 5
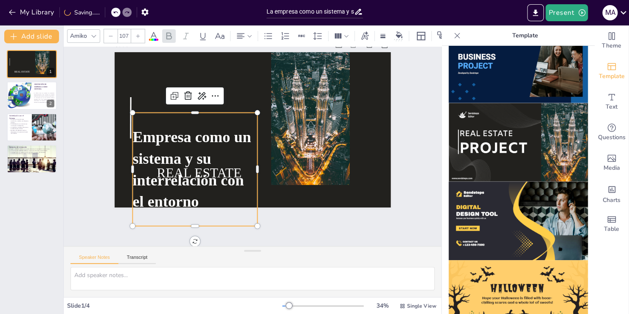
click at [112, 34] on icon at bounding box center [110, 36] width 5 height 5
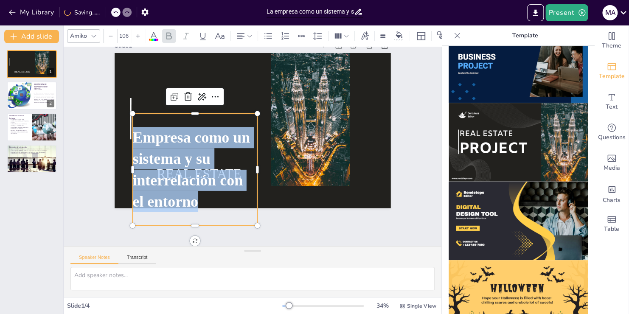
click at [112, 34] on icon at bounding box center [110, 36] width 5 height 5
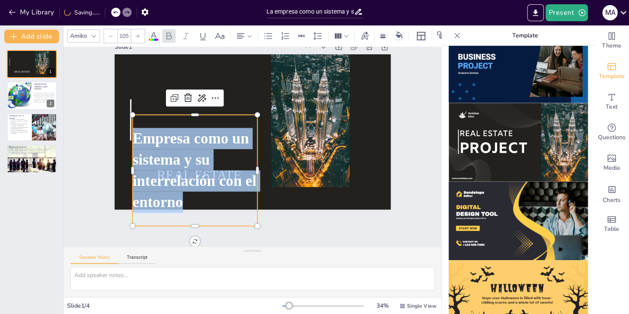
click at [112, 34] on icon at bounding box center [110, 36] width 5 height 5
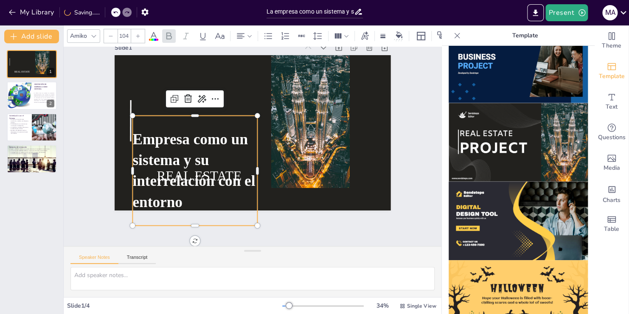
click at [112, 34] on icon at bounding box center [110, 36] width 5 height 5
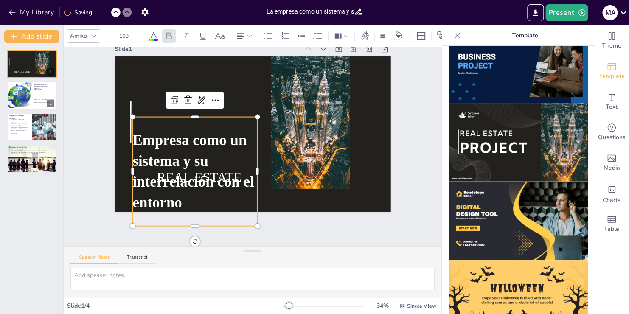
click at [112, 34] on icon at bounding box center [110, 36] width 5 height 5
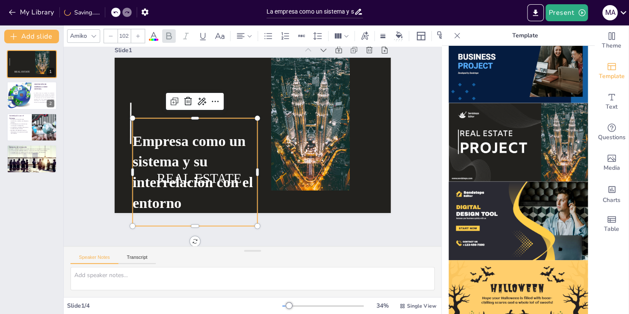
click at [112, 34] on icon at bounding box center [110, 36] width 5 height 5
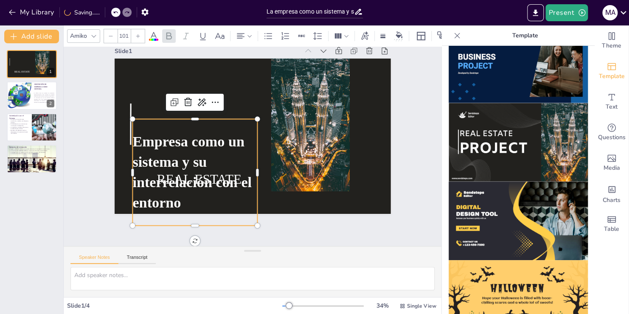
click at [112, 34] on icon at bounding box center [110, 36] width 5 height 5
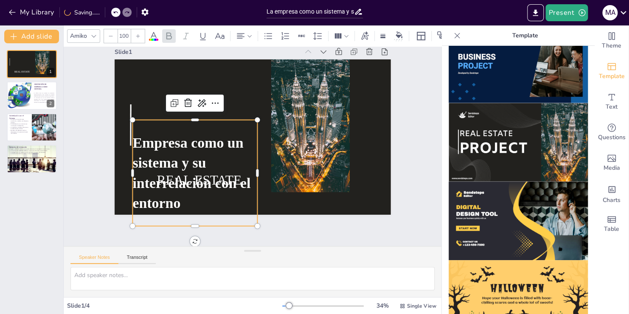
click at [112, 34] on icon at bounding box center [110, 36] width 5 height 5
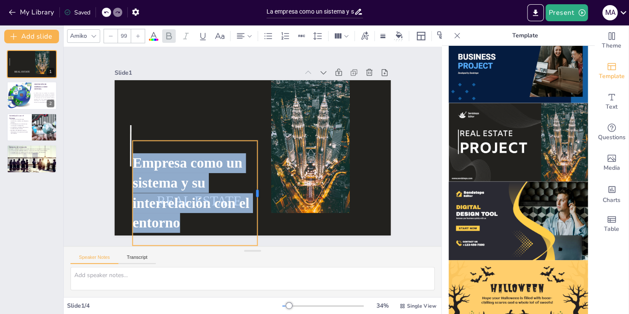
scroll to position [3, 0]
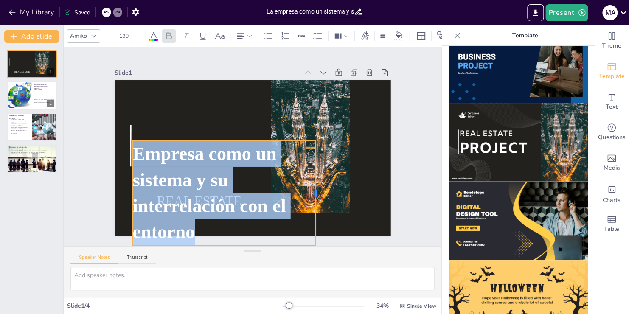
drag, startPoint x: 252, startPoint y: 166, endPoint x: 310, endPoint y: 159, distance: 58.6
click at [315, 159] on div at bounding box center [318, 193] width 7 height 105
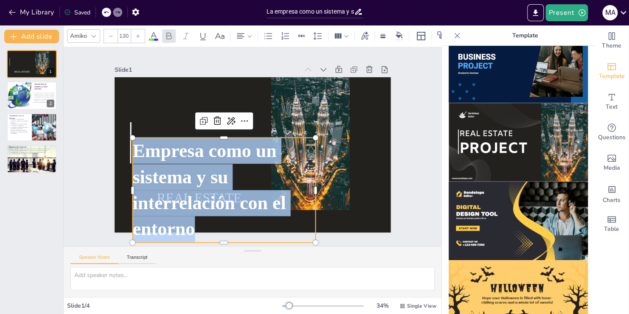
click at [130, 34] on div "130" at bounding box center [124, 36] width 14 height 14
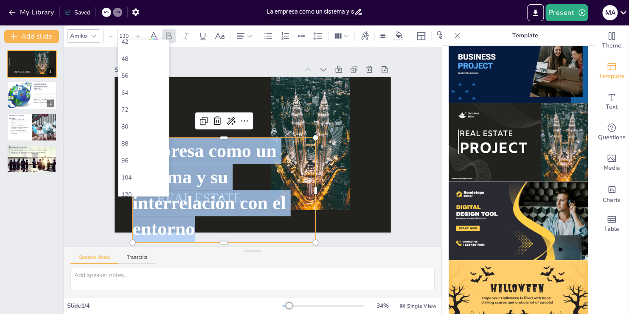
scroll to position [233, 0]
click at [137, 100] on div "80" at bounding box center [143, 104] width 44 height 8
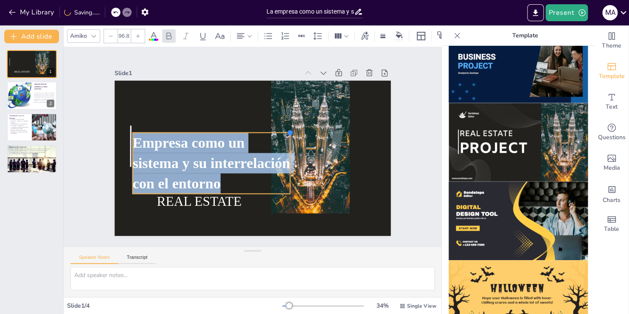
type input "95.8"
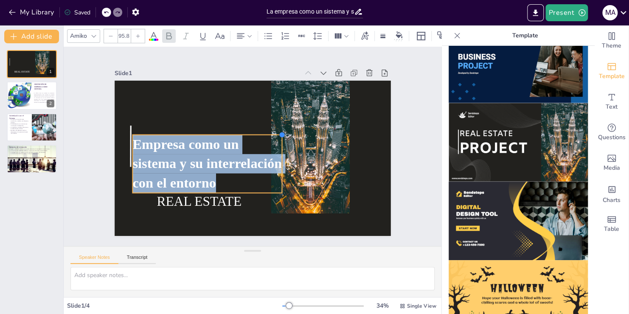
drag, startPoint x: 252, startPoint y: 137, endPoint x: 241, endPoint y: 131, distance: 12.0
click at [241, 131] on div "REAL ESTATE Empresa como un sistema y su interrelación con el entorno" at bounding box center [253, 158] width 276 height 155
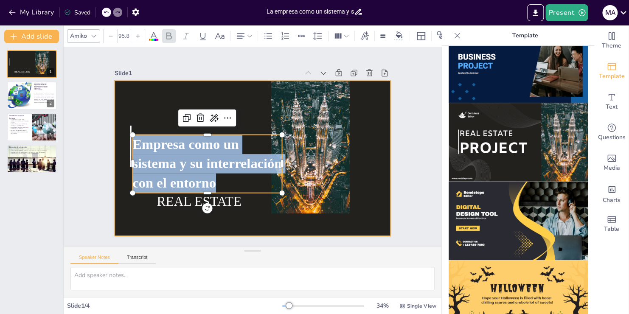
click at [250, 122] on div at bounding box center [251, 158] width 291 height 183
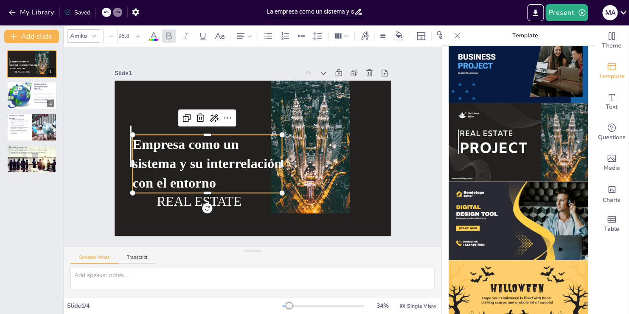
click at [243, 151] on p "Empresa como un sistema y su interrelación con el entorno" at bounding box center [205, 158] width 154 height 73
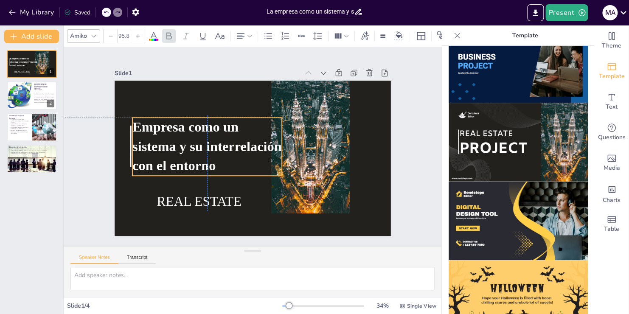
drag, startPoint x: 243, startPoint y: 148, endPoint x: 243, endPoint y: 129, distance: 19.5
click at [243, 129] on p "Empresa como un sistema y su interrelación con el entorno" at bounding box center [207, 141] width 154 height 73
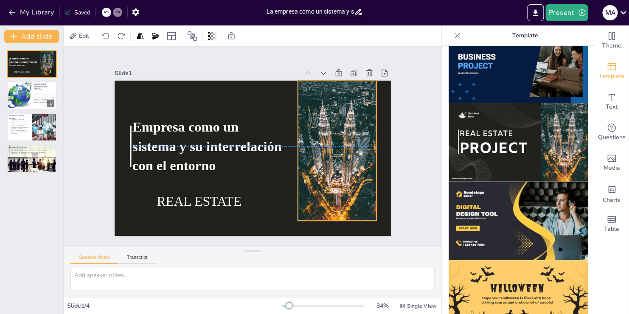
drag, startPoint x: 298, startPoint y: 131, endPoint x: 325, endPoint y: 137, distance: 27.4
click at [325, 137] on div at bounding box center [335, 159] width 93 height 147
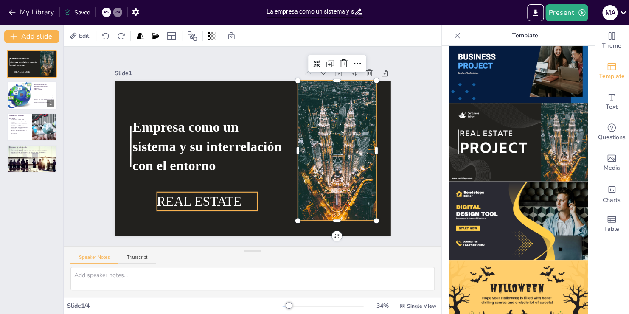
click at [226, 199] on span "REAL ESTATE" at bounding box center [199, 201] width 84 height 15
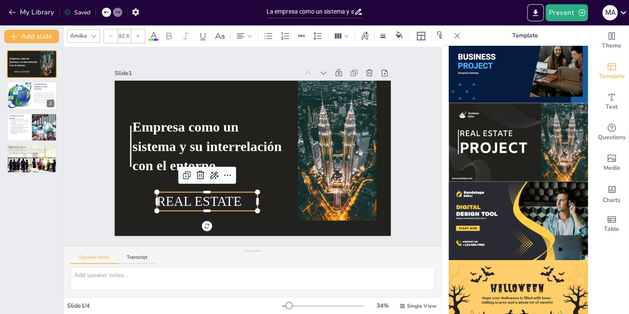
click at [226, 199] on span "REAL ESTATE" at bounding box center [194, 196] width 86 height 24
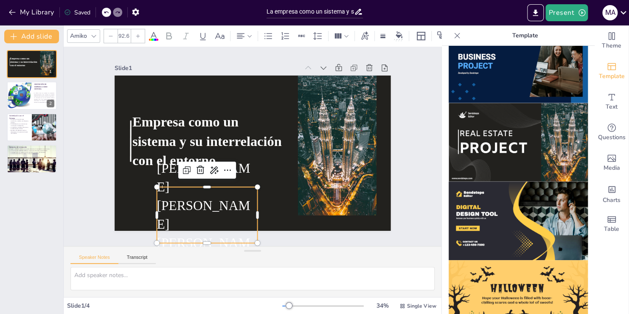
scroll to position [22, 0]
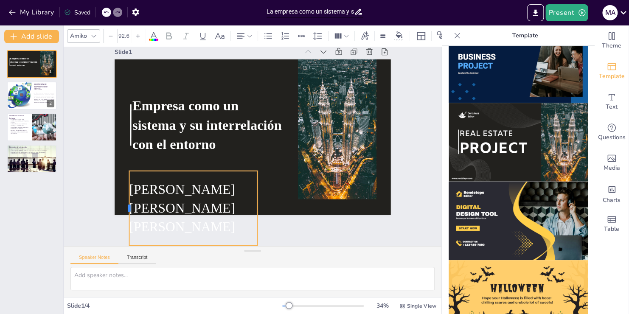
drag, startPoint x: 148, startPoint y: 206, endPoint x: 120, endPoint y: 203, distance: 27.7
click at [120, 203] on div at bounding box center [119, 194] width 14 height 75
drag, startPoint x: 251, startPoint y: 206, endPoint x: 294, endPoint y: 201, distance: 42.8
click at [294, 201] on div at bounding box center [296, 213] width 14 height 75
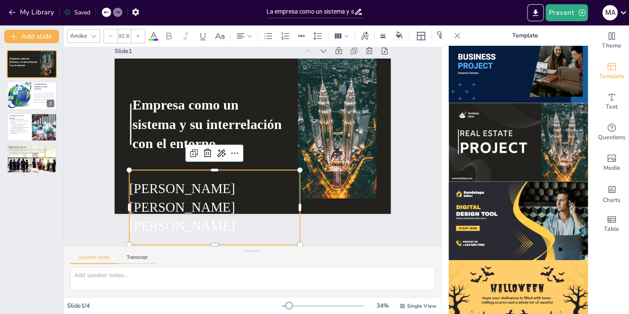
drag, startPoint x: 249, startPoint y: 216, endPoint x: 125, endPoint y: 197, distance: 125.4
click at [125, 197] on div "[PERSON_NAME] [PERSON_NAME] [PERSON_NAME]" at bounding box center [207, 202] width 175 height 73
click at [127, 32] on input "92.6" at bounding box center [124, 36] width 12 height 14
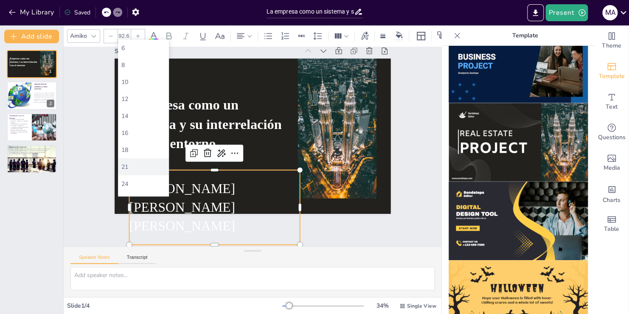
click at [153, 170] on div "21" at bounding box center [143, 167] width 44 height 8
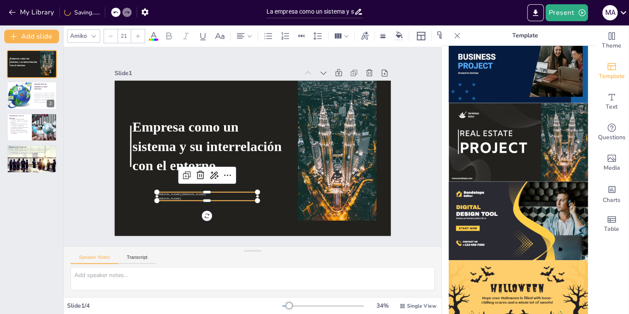
click at [128, 31] on input "21" at bounding box center [124, 36] width 12 height 14
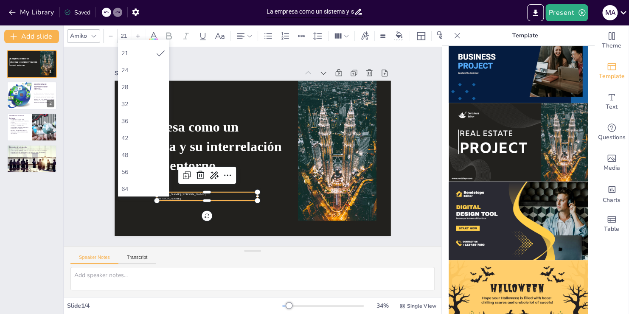
scroll to position [151, 0]
click at [134, 114] on div "48" at bounding box center [143, 118] width 44 height 8
type input "48"
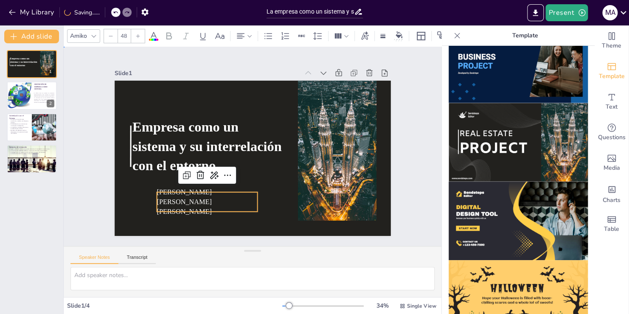
click at [97, 201] on div "Slide 1 Empresa como un sistema y su interrelación con el entorno [PERSON_NAME]…" at bounding box center [253, 146] width 324 height 179
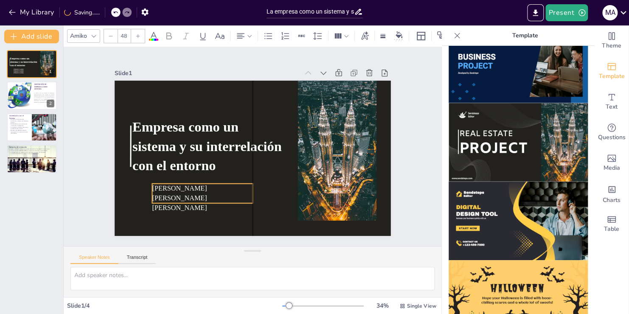
drag, startPoint x: 205, startPoint y: 198, endPoint x: 201, endPoint y: 190, distance: 8.9
click at [201, 192] on p "[PERSON_NAME]" at bounding box center [195, 202] width 101 height 20
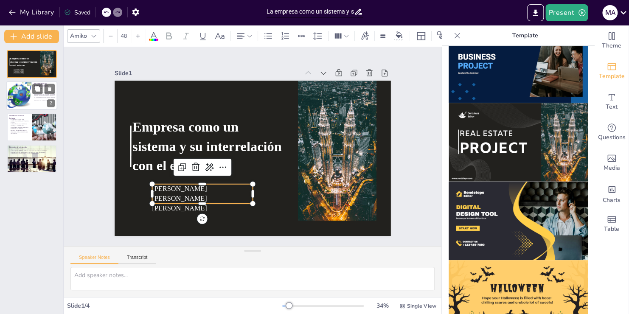
click at [10, 104] on div at bounding box center [19, 95] width 31 height 29
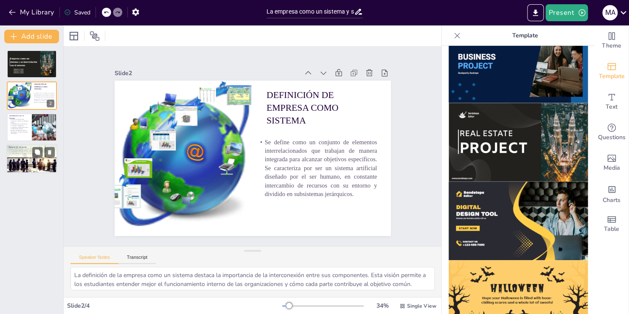
click at [47, 158] on div at bounding box center [31, 159] width 51 height 34
type textarea "Analizar casos de éxito proporciona a los estudiantes ejemplos concretos de cóm…"
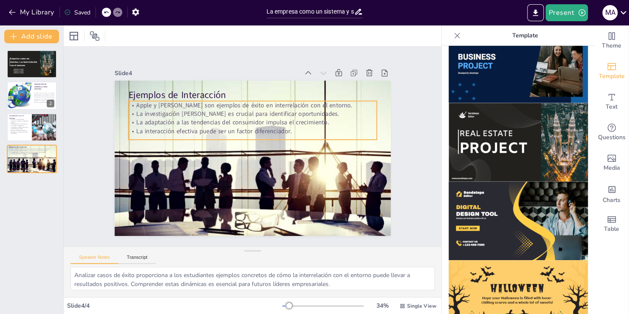
click at [286, 105] on p "Apple y [PERSON_NAME] son ejemplos de éxito en interrelación con el entorno." at bounding box center [252, 105] width 249 height 8
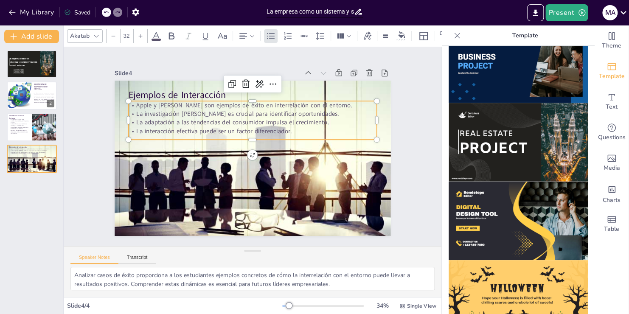
click at [284, 129] on p "La interacción efectiva puede ser un factor diferenciador." at bounding box center [254, 131] width 248 height 35
click at [284, 129] on p "La interacción efectiva puede ser un factor diferenciador." at bounding box center [255, 131] width 245 height 60
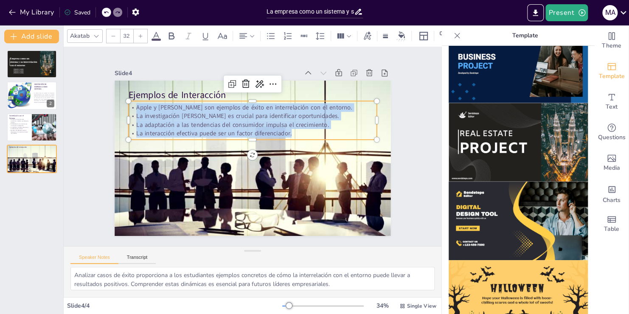
drag, startPoint x: 284, startPoint y: 129, endPoint x: 123, endPoint y: 103, distance: 162.5
click at [128, 103] on div "Apple y [PERSON_NAME] son ejemplos de éxito en interrelación con el entorno. La…" at bounding box center [252, 120] width 249 height 34
click at [608, 100] on icon "Add text boxes" at bounding box center [611, 97] width 6 height 6
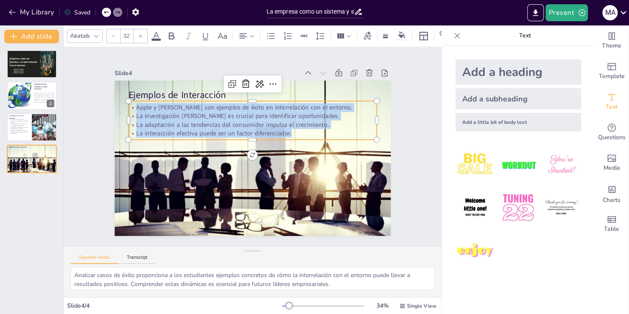
click at [97, 33] on icon at bounding box center [96, 36] width 7 height 7
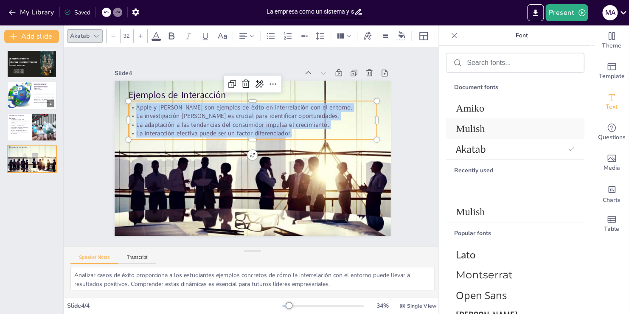
click at [489, 126] on span "Mulish" at bounding box center [513, 128] width 115 height 11
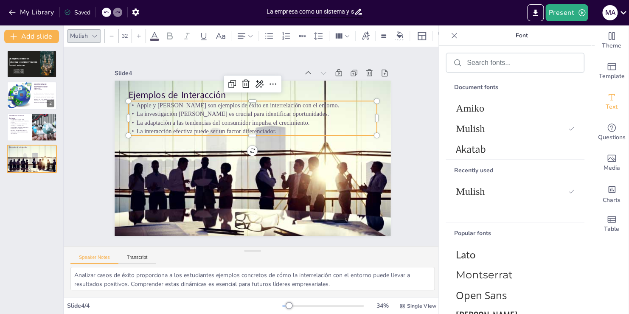
click at [138, 34] on icon at bounding box center [138, 36] width 5 height 5
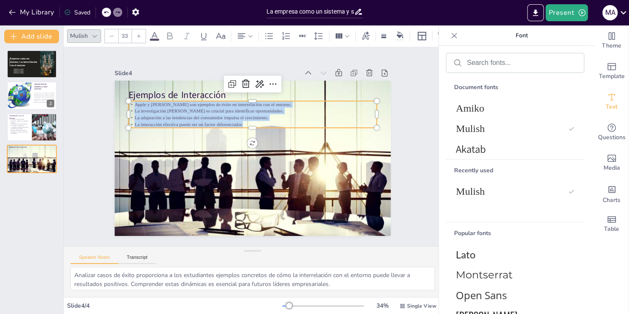
click at [138, 34] on icon at bounding box center [138, 36] width 5 height 5
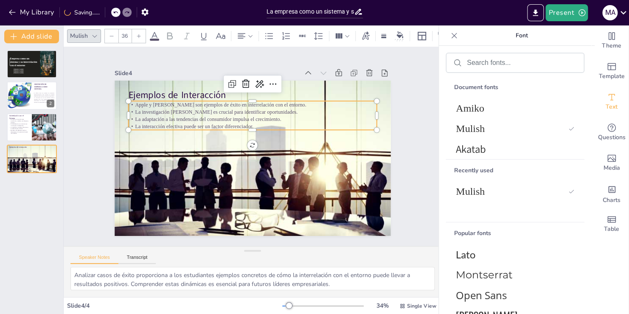
click at [138, 34] on icon at bounding box center [138, 36] width 5 height 5
click at [127, 31] on input "37" at bounding box center [125, 36] width 12 height 14
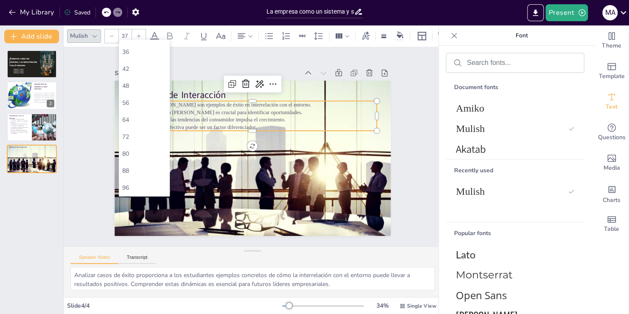
scroll to position [181, 0]
click at [143, 109] on div "56" at bounding box center [144, 104] width 51 height 17
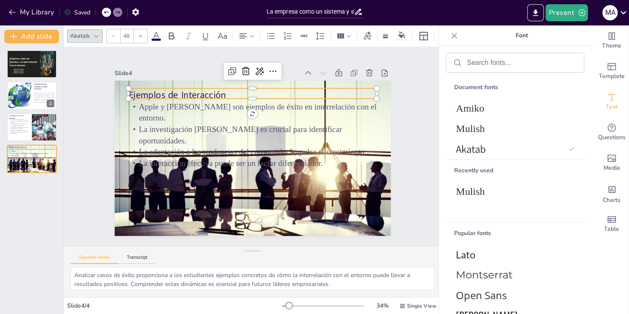
click at [222, 93] on p "Ejemplos de Interacción" at bounding box center [252, 94] width 249 height 13
drag, startPoint x: 222, startPoint y: 93, endPoint x: 122, endPoint y: 94, distance: 99.7
click at [122, 94] on div "Apple y [PERSON_NAME] son ejemplos de éxito en interrelación con el entorno. La…" at bounding box center [253, 158] width 276 height 155
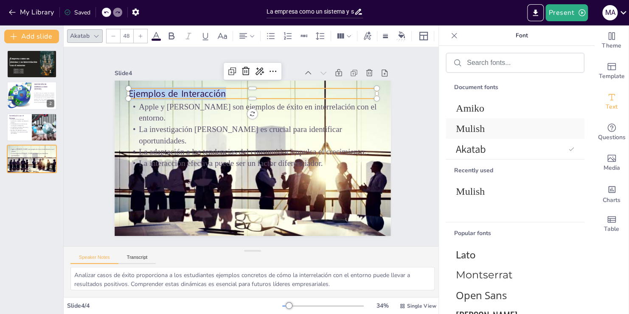
click at [480, 125] on span "Mulish" at bounding box center [513, 128] width 115 height 11
click at [127, 34] on input "48" at bounding box center [125, 36] width 12 height 14
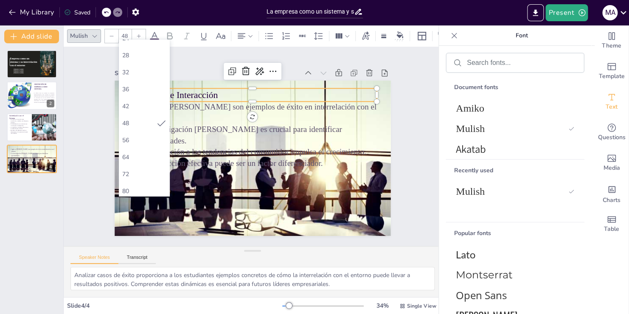
scroll to position [154, 0]
click at [151, 151] on div "64" at bounding box center [144, 149] width 44 height 8
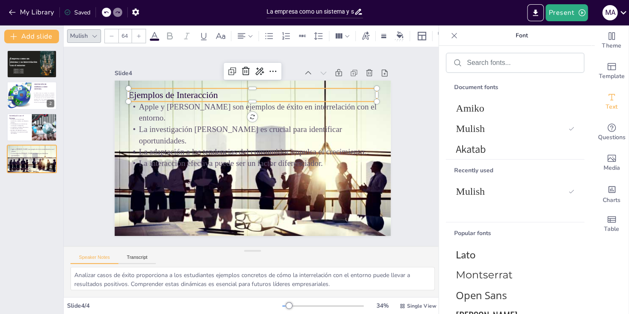
click at [228, 96] on p "Ejemplos de Interacción" at bounding box center [252, 94] width 249 height 13
click at [195, 92] on p "Ejemplos de Interacción" at bounding box center [258, 94] width 249 height 39
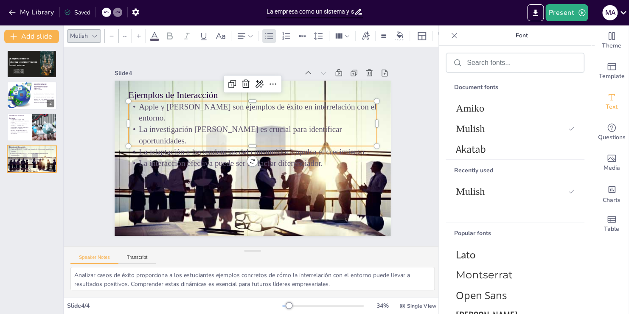
type input "56"
click at [226, 146] on p "La adaptación a las tendencias del consumidor impulsa el crecimiento." at bounding box center [252, 151] width 249 height 11
click at [36, 133] on div at bounding box center [44, 127] width 71 height 29
type textarea "Comprender el entorno en el que opera una empresa es fundamental para su éxito.…"
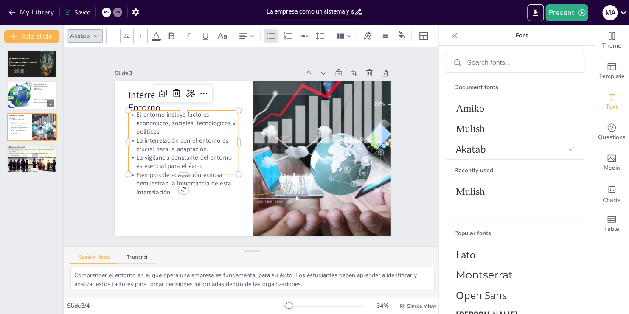
click at [154, 126] on p "El entorno incluye factores económicos, sociales, tecnológicos y políticos." at bounding box center [186, 116] width 112 height 37
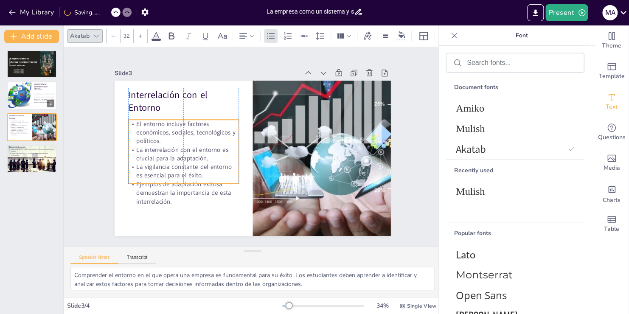
drag, startPoint x: 154, startPoint y: 126, endPoint x: 155, endPoint y: 136, distance: 9.4
click at [155, 136] on p "El entorno incluye factores económicos, sociales, tecnológicos y políticos." at bounding box center [183, 133] width 110 height 26
click at [61, 180] on div at bounding box center [62, 169] width 3 height 288
click at [531, 15] on icon "Export to PowerPoint" at bounding box center [535, 12] width 9 height 9
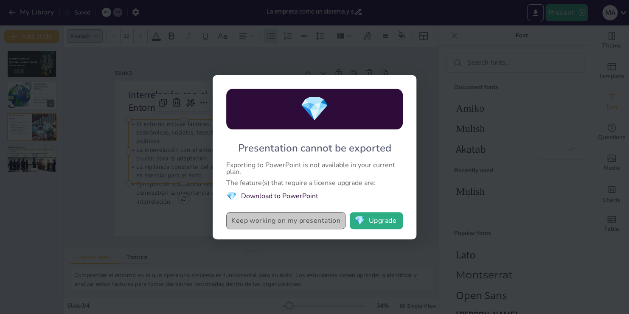
click at [305, 224] on button "Keep working on my presentation" at bounding box center [285, 220] width 119 height 17
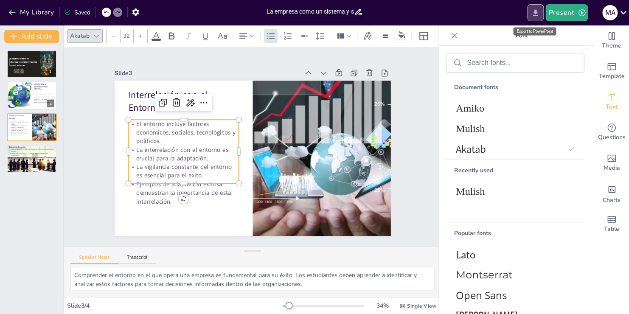
click at [534, 15] on icon "Export to PowerPoint" at bounding box center [535, 12] width 9 height 9
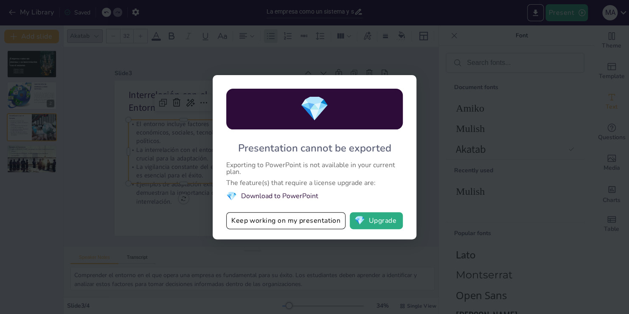
click at [579, 44] on div "💎 Presentation cannot be exported Exporting to PowerPoint is not available in y…" at bounding box center [314, 157] width 629 height 314
click at [291, 219] on button "Keep working on my presentation" at bounding box center [285, 220] width 119 height 17
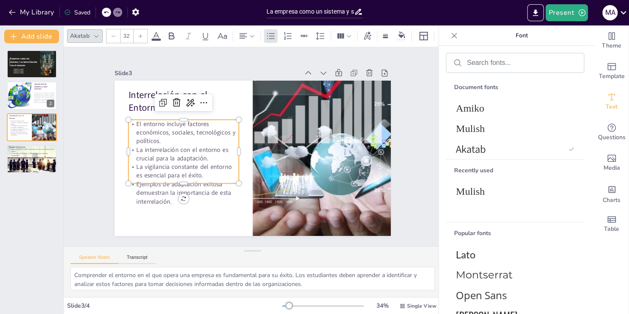
click at [621, 11] on icon at bounding box center [622, 12] width 11 height 11
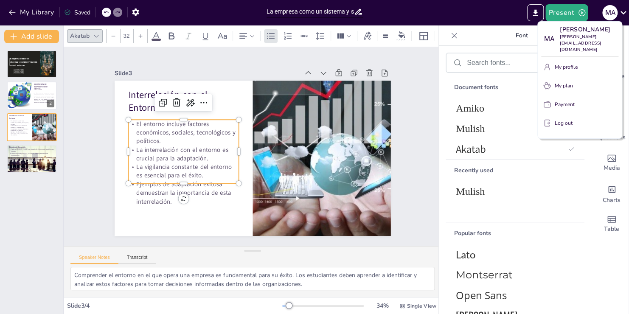
click at [406, 20] on div at bounding box center [314, 157] width 629 height 314
